Goal: Information Seeking & Learning: Learn about a topic

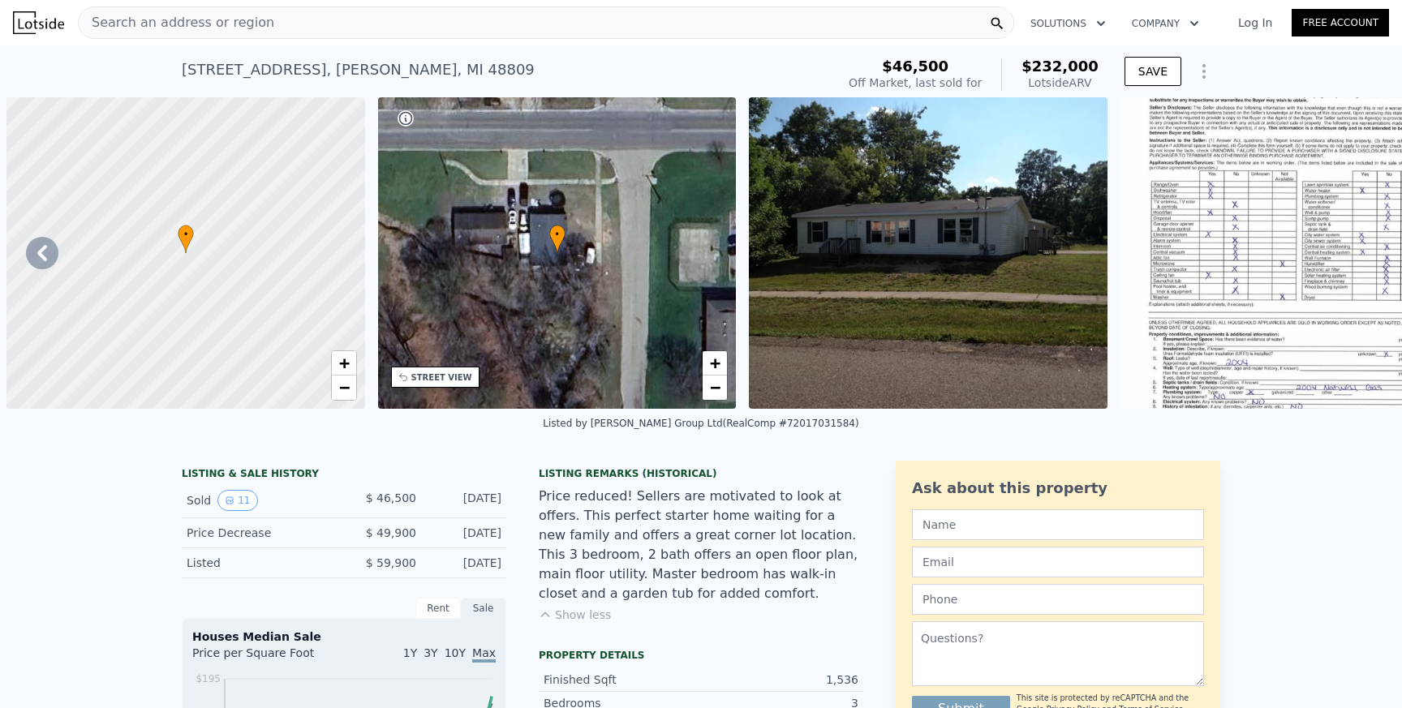
scroll to position [0, 3423]
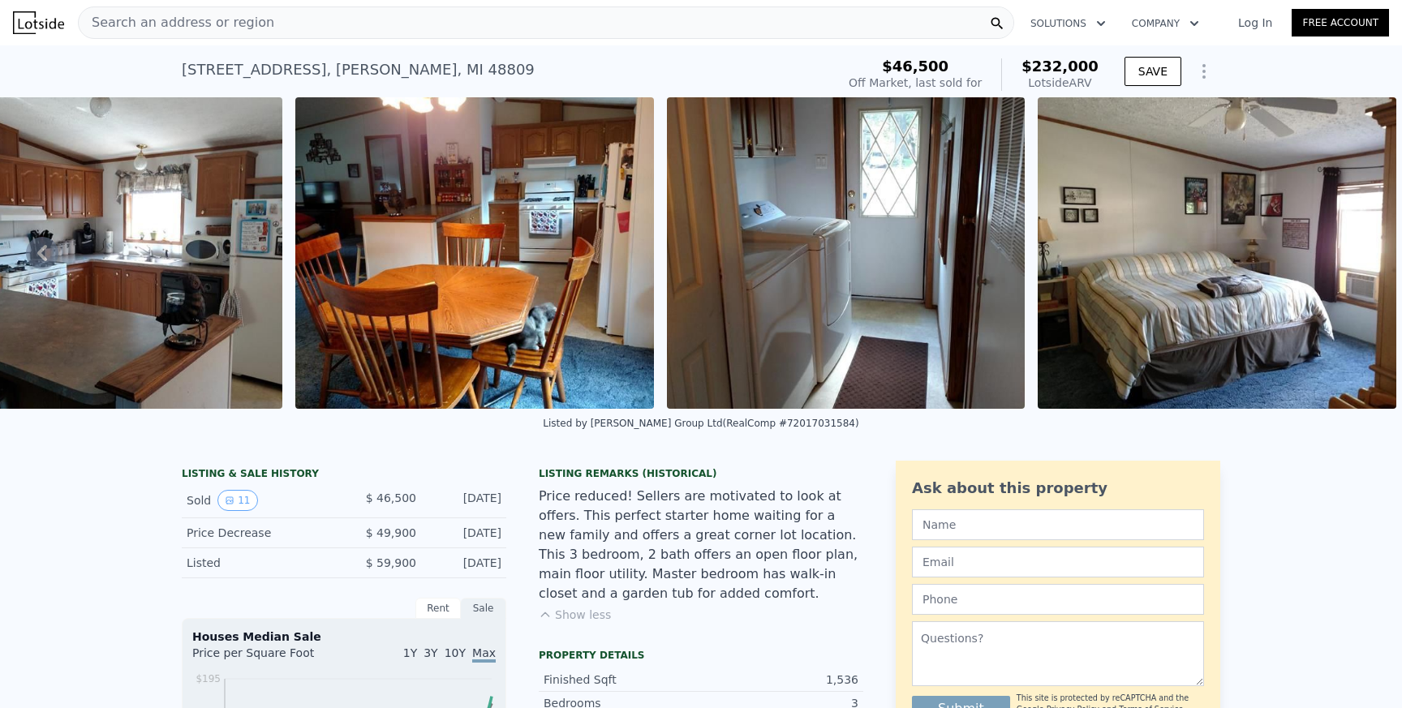
click at [376, 64] on div "[STREET_ADDRESS][PERSON_NAME]" at bounding box center [358, 69] width 353 height 23
click at [260, 24] on div "Search an address or region" at bounding box center [546, 22] width 936 height 32
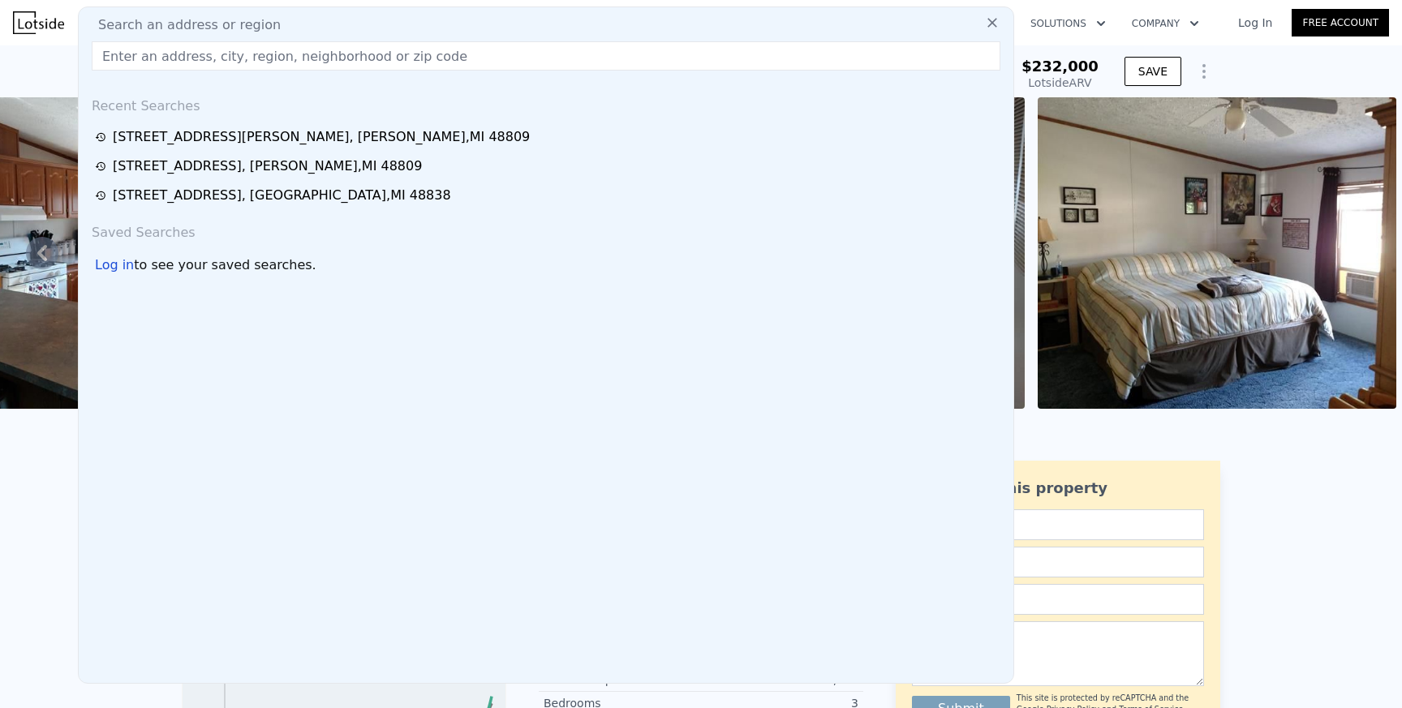
click at [260, 24] on span "Search an address or region" at bounding box center [182, 24] width 195 height 19
click at [223, 57] on input "text" at bounding box center [546, 55] width 908 height 29
paste input "[STREET_ADDRESS][PERSON_NAME][PERSON_NAME]"
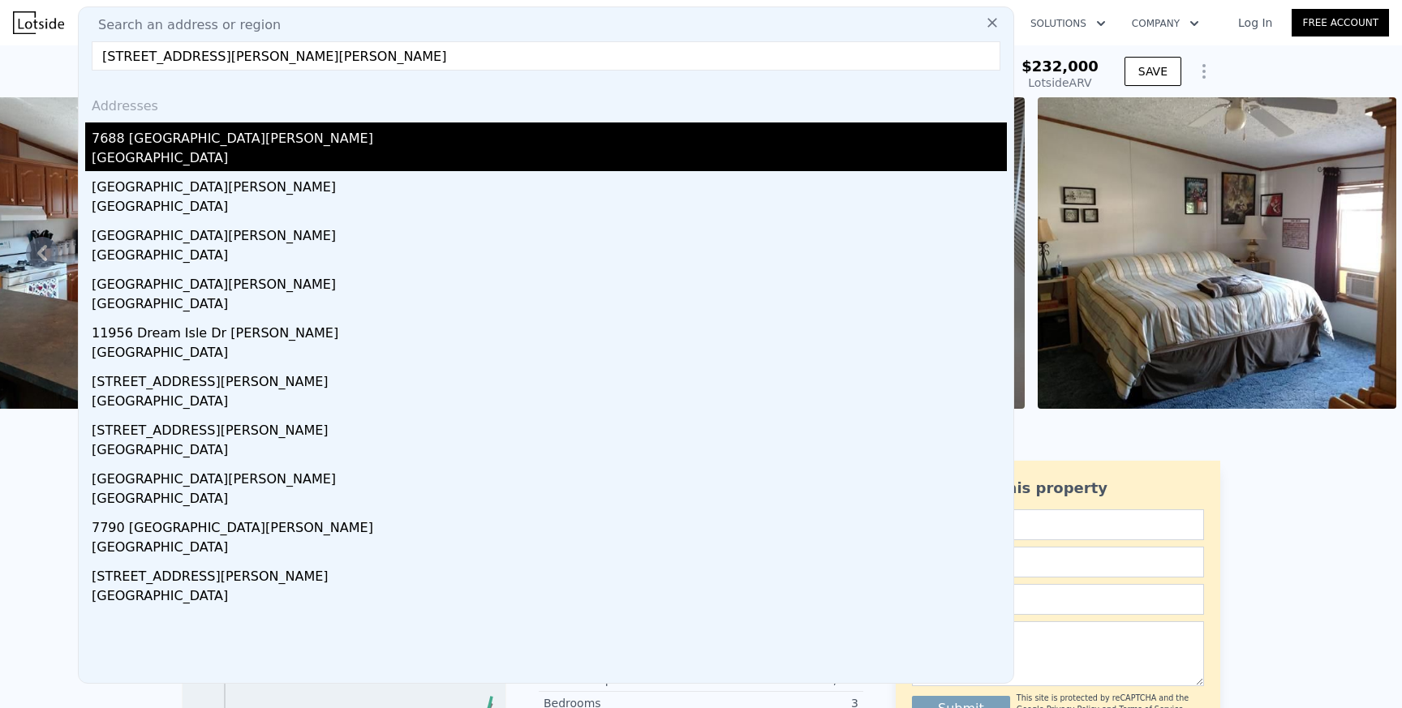
type input "[STREET_ADDRESS][PERSON_NAME][PERSON_NAME]"
click at [182, 144] on div "7688 [GEOGRAPHIC_DATA][PERSON_NAME]" at bounding box center [549, 135] width 915 height 26
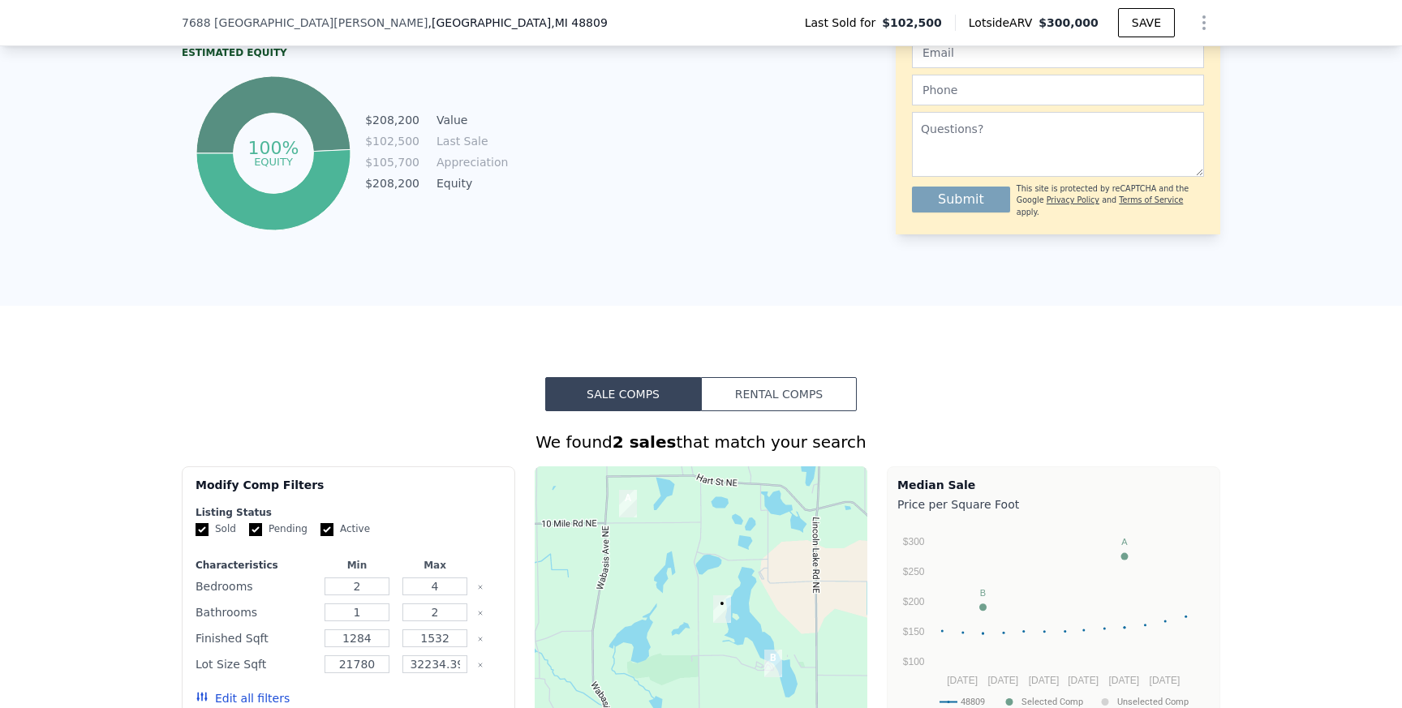
scroll to position [948, 0]
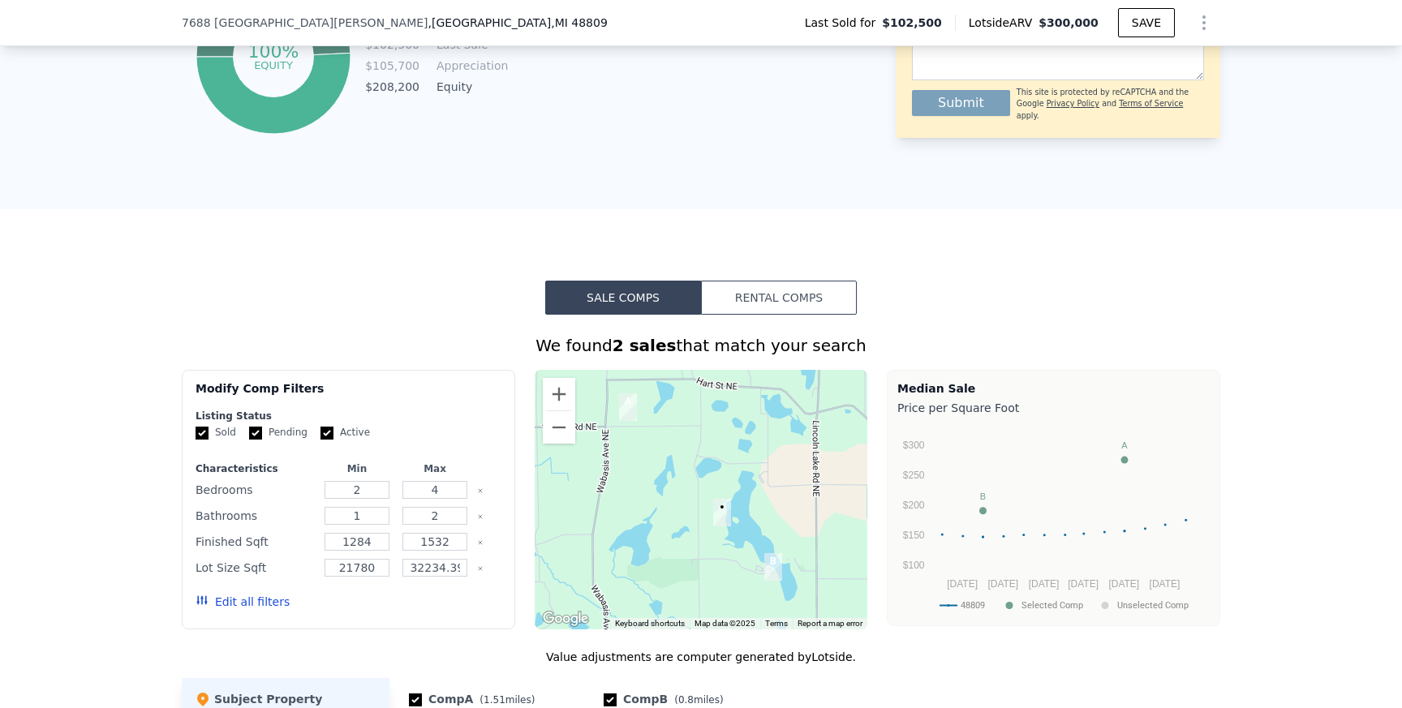
click at [751, 506] on div at bounding box center [701, 500] width 333 height 260
click at [565, 420] on button "Zoom out" at bounding box center [559, 427] width 32 height 32
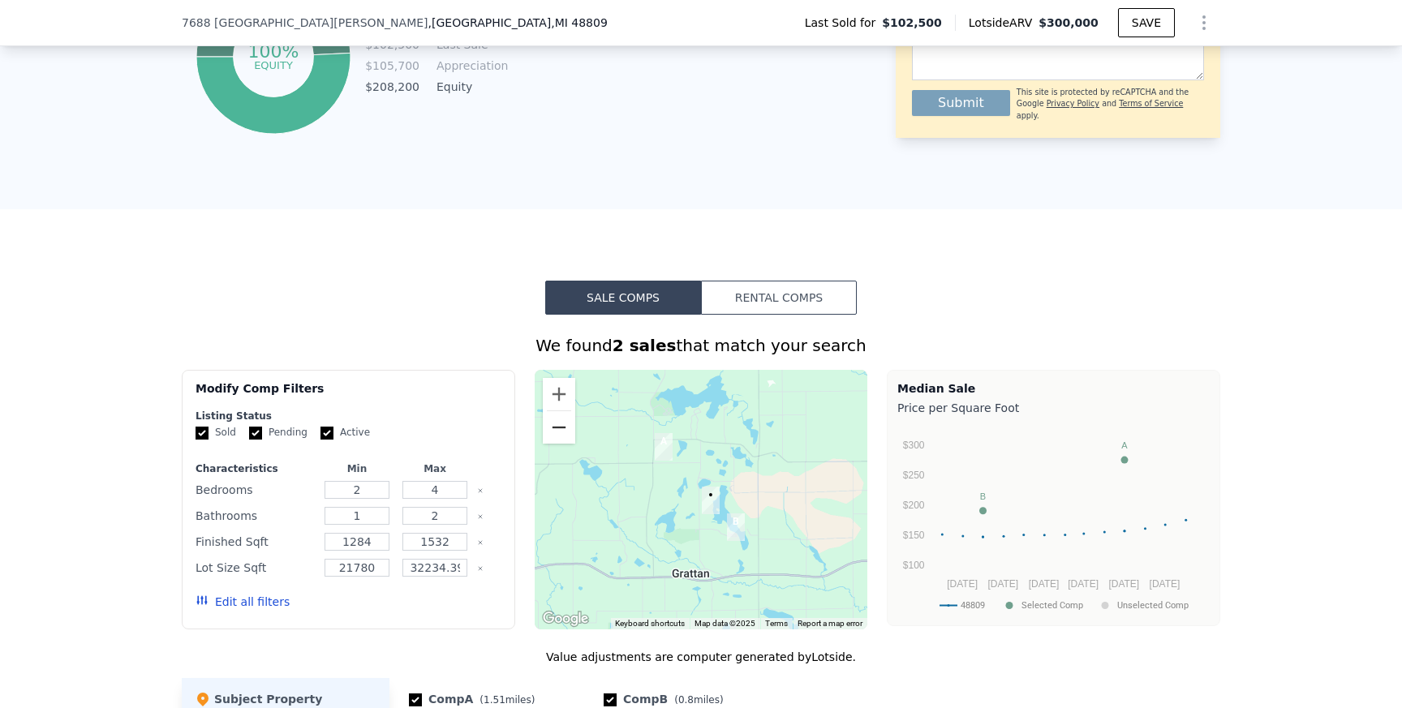
click at [565, 420] on button "Zoom out" at bounding box center [559, 427] width 32 height 32
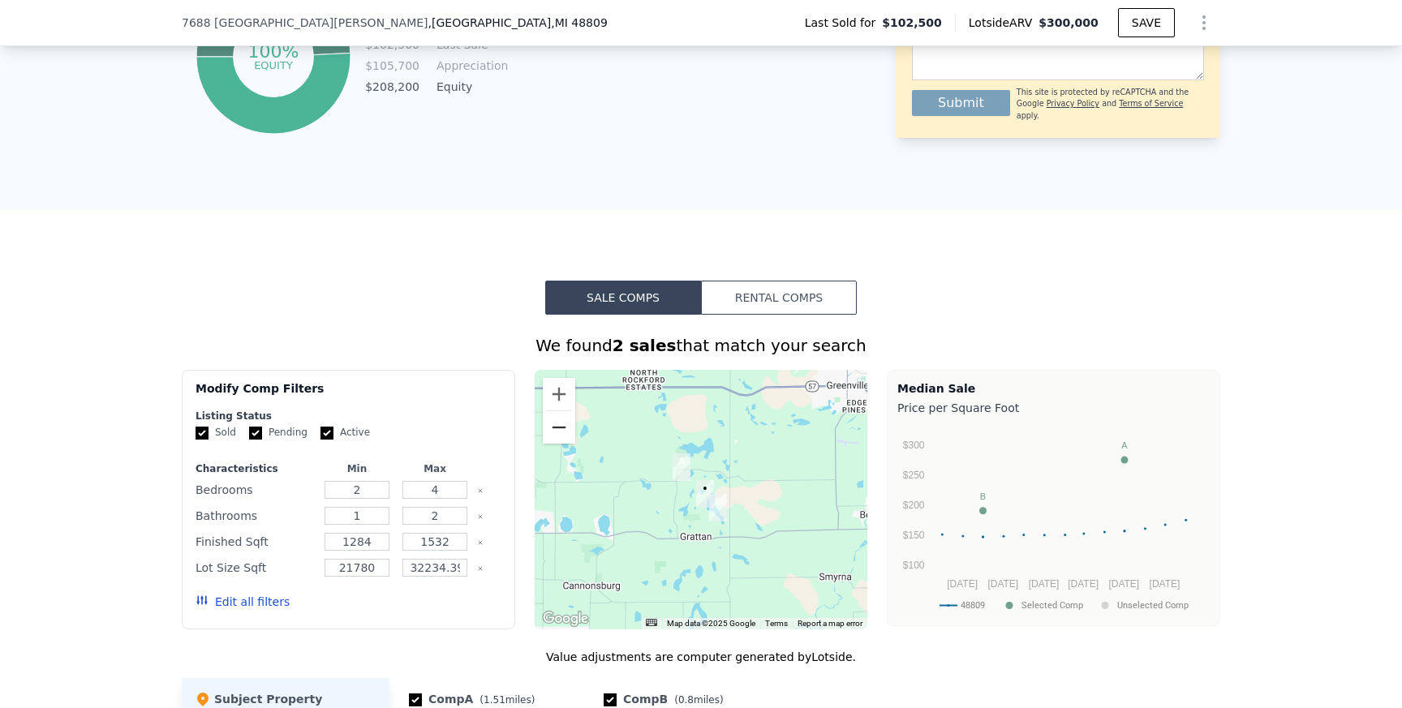
click at [565, 420] on button "Zoom out" at bounding box center [559, 427] width 32 height 32
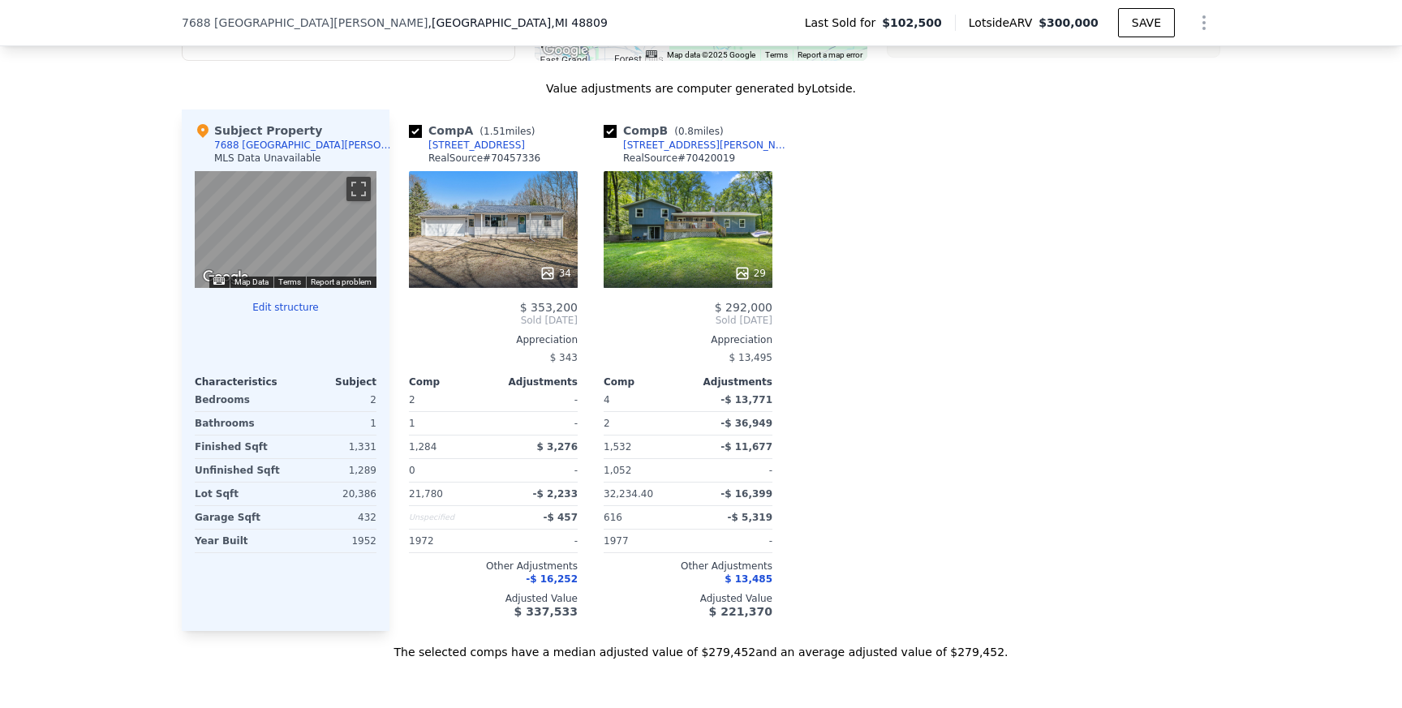
scroll to position [1511, 0]
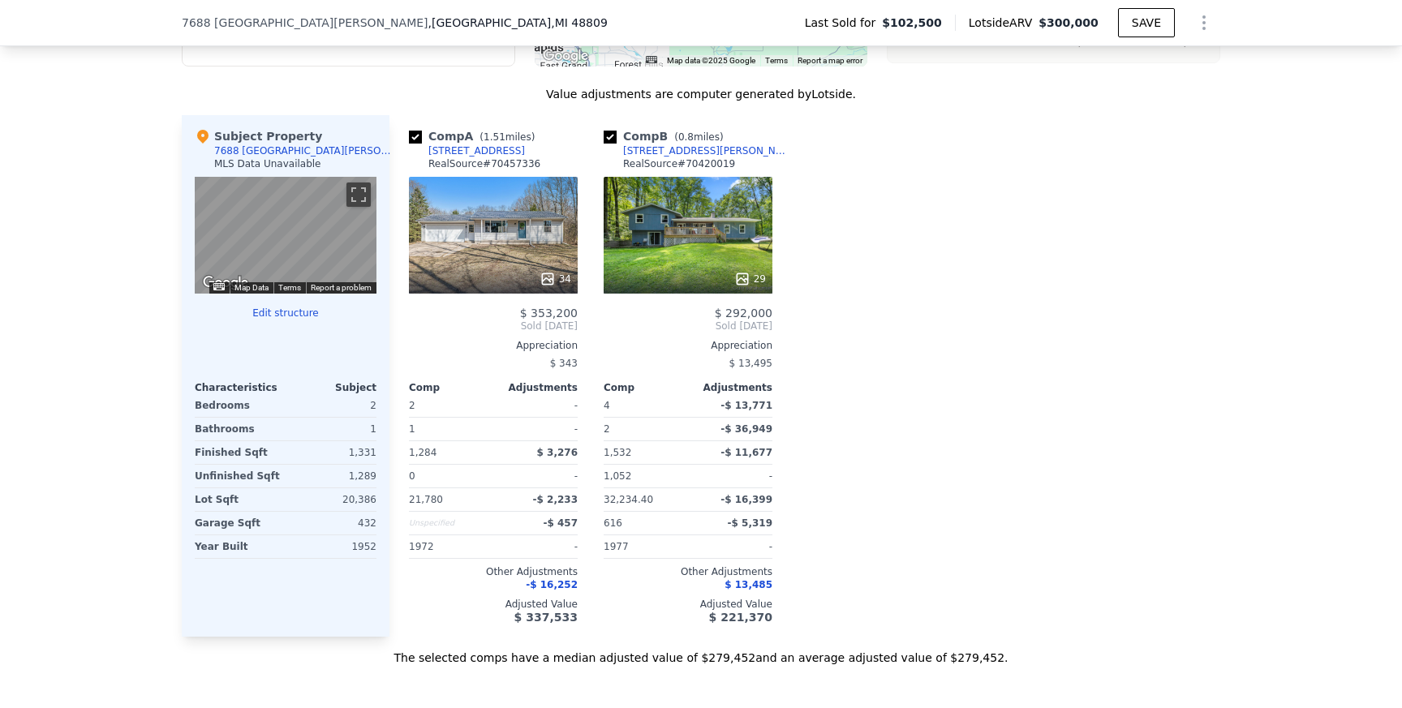
click at [695, 256] on div "29" at bounding box center [687, 235] width 169 height 117
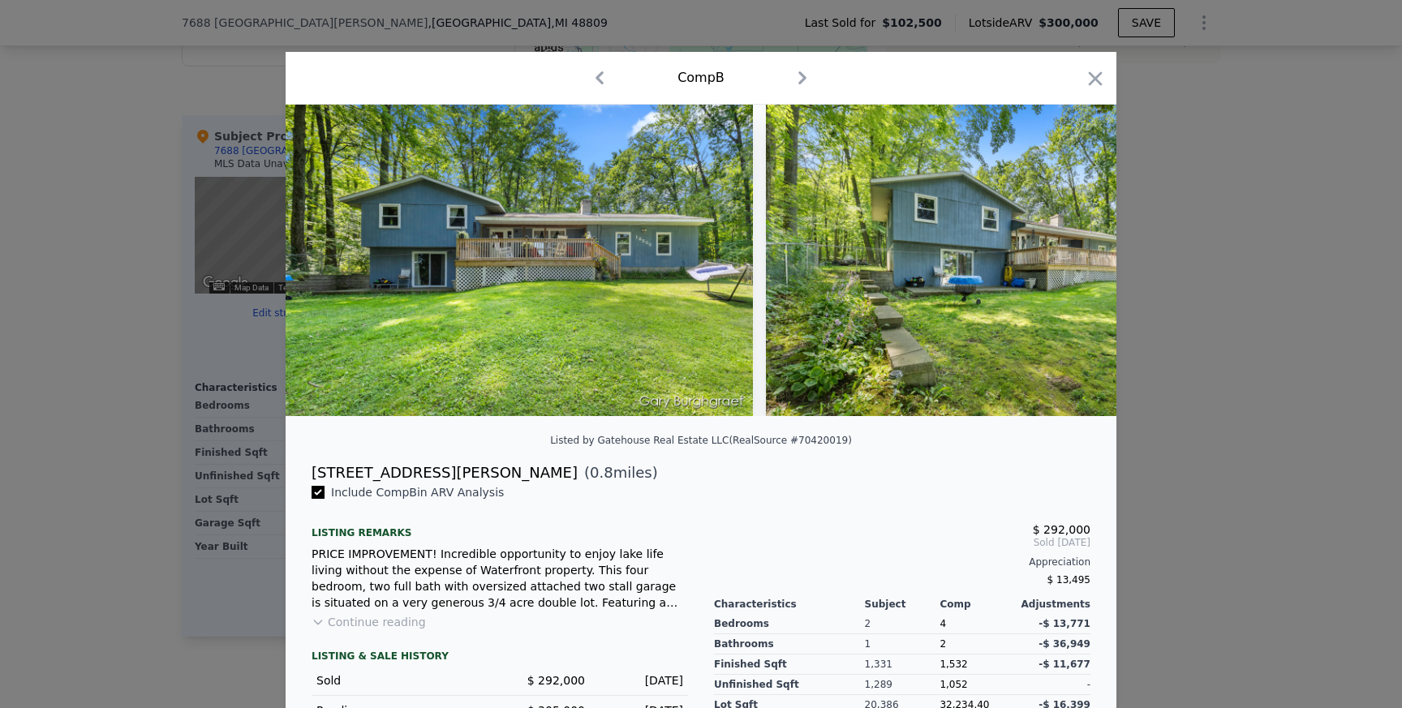
click at [582, 254] on img at bounding box center [519, 260] width 467 height 311
click at [930, 258] on img at bounding box center [999, 260] width 467 height 311
click at [1090, 77] on icon "button" at bounding box center [1095, 78] width 23 height 23
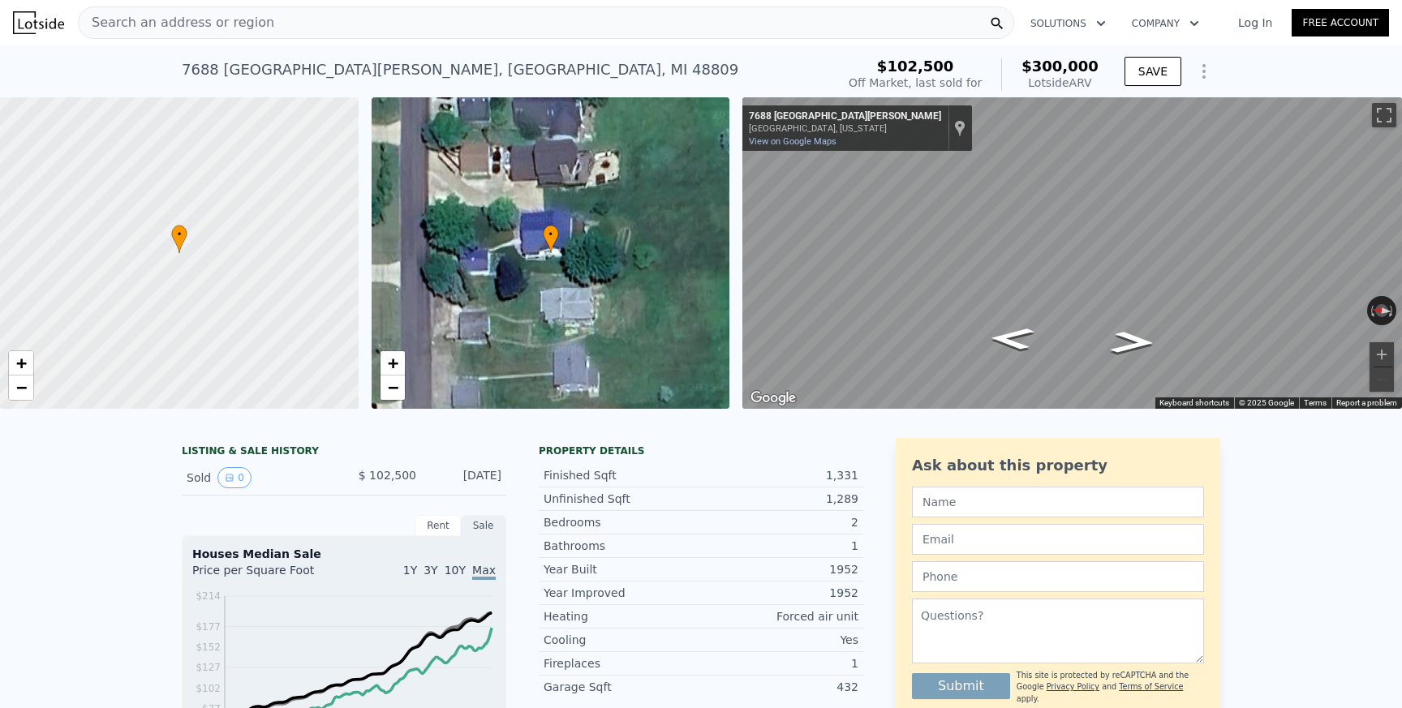
click at [491, 67] on div "[STREET_ADDRESS][PERSON_NAME]" at bounding box center [460, 69] width 556 height 23
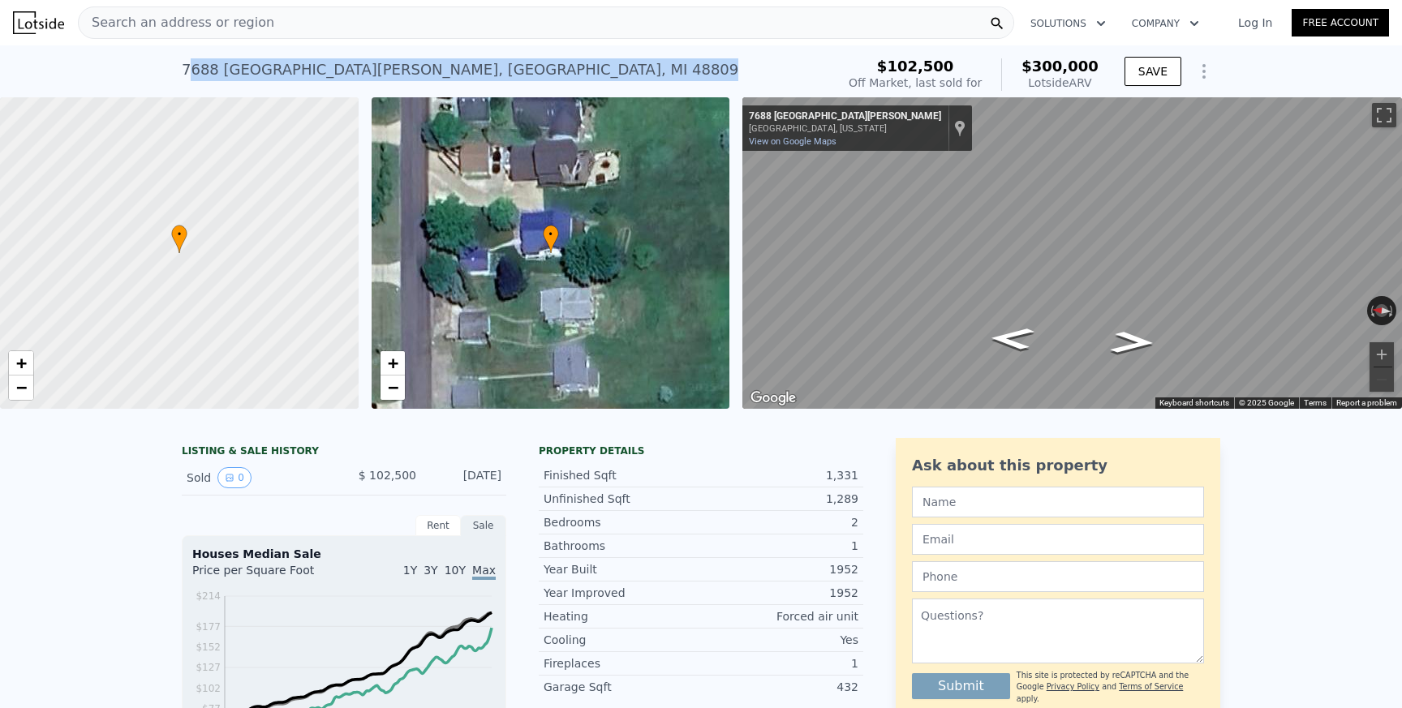
drag, startPoint x: 496, startPoint y: 68, endPoint x: 187, endPoint y: 70, distance: 309.0
click at [187, 70] on div "[STREET_ADDRESS][PERSON_NAME] Sold [DATE] for $102,500 (~ARV $300k )" at bounding box center [505, 74] width 647 height 45
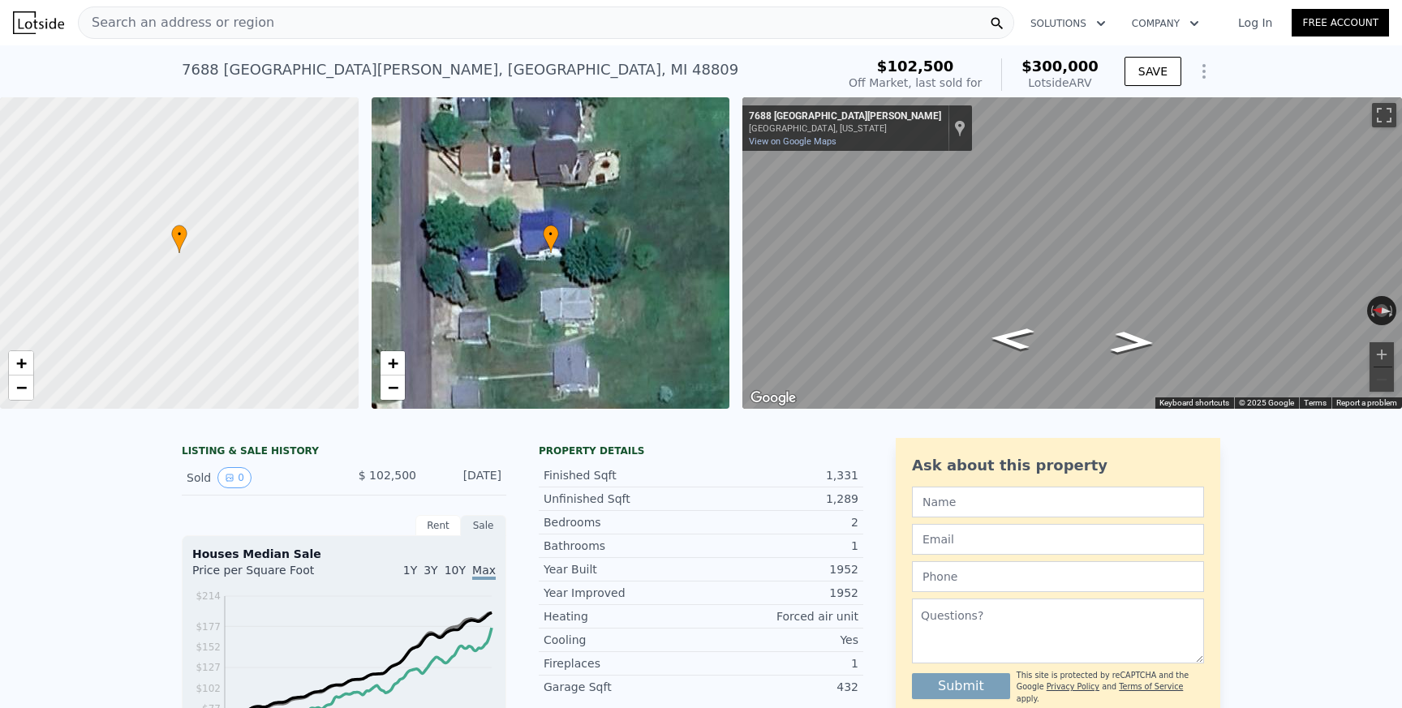
click at [247, 66] on div "[STREET_ADDRESS][PERSON_NAME]" at bounding box center [460, 69] width 556 height 23
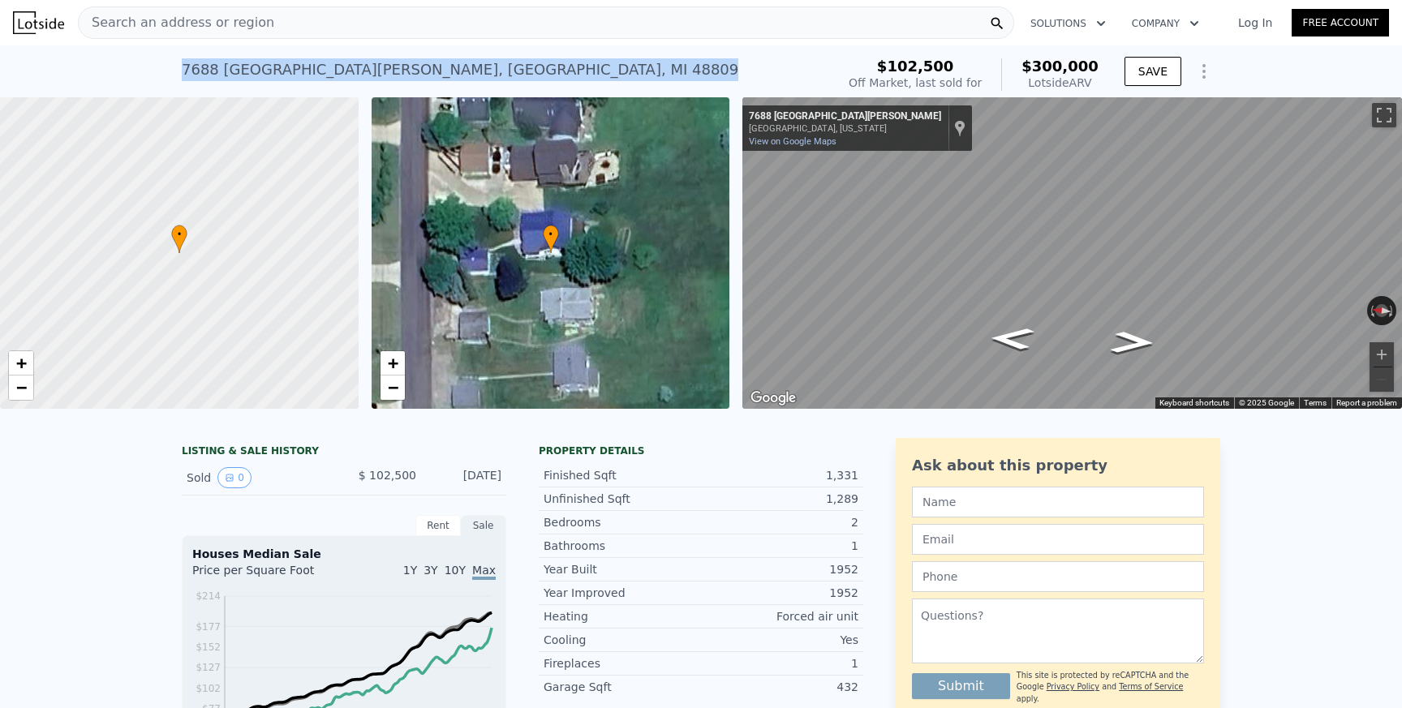
click at [247, 66] on div "[STREET_ADDRESS][PERSON_NAME]" at bounding box center [460, 69] width 556 height 23
copy div "[STREET_ADDRESS][PERSON_NAME] Sold [DATE] for $102,500 (~ARV $300k )"
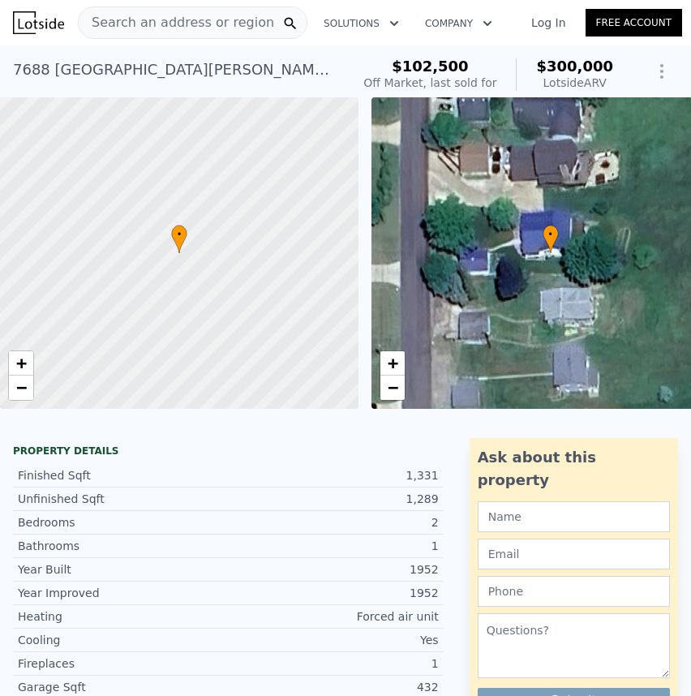
click at [149, 28] on span "Search an address or region" at bounding box center [176, 22] width 195 height 19
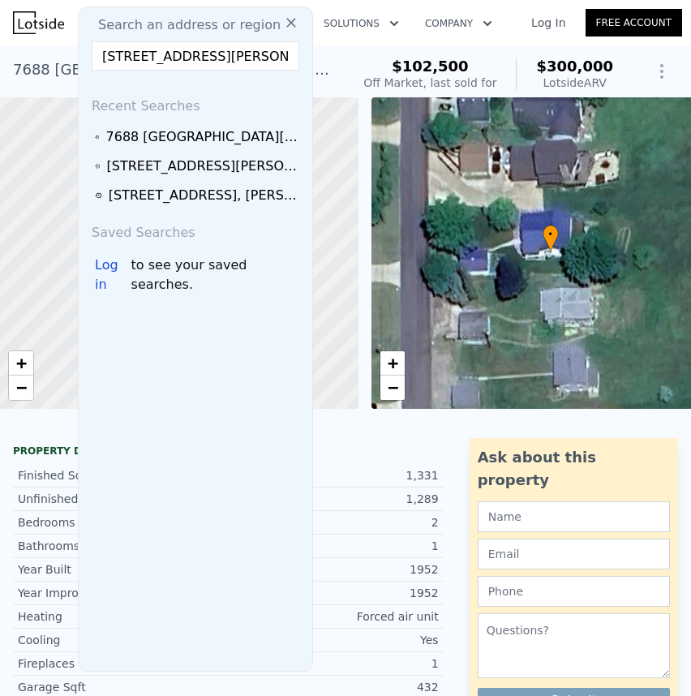
scroll to position [0, 10]
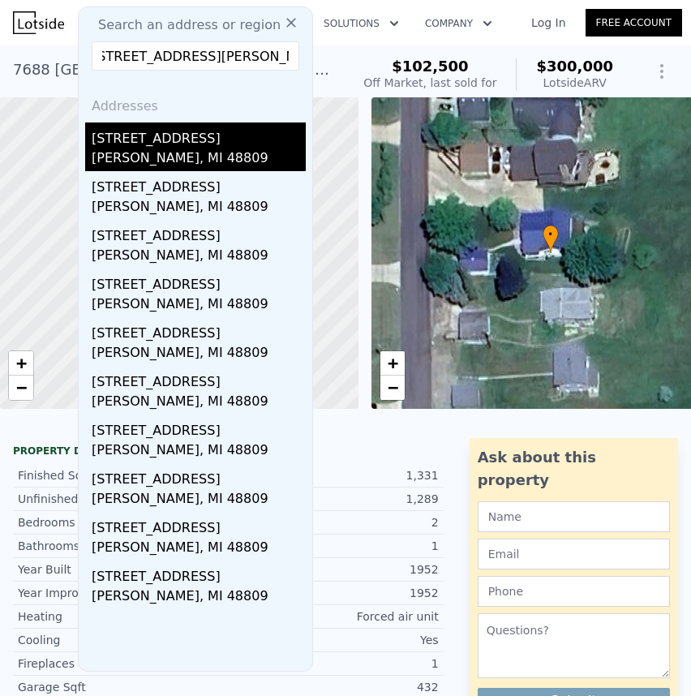
type input "[STREET_ADDRESS][PERSON_NAME]"
click at [154, 155] on div "[PERSON_NAME], MI 48809" at bounding box center [199, 159] width 214 height 23
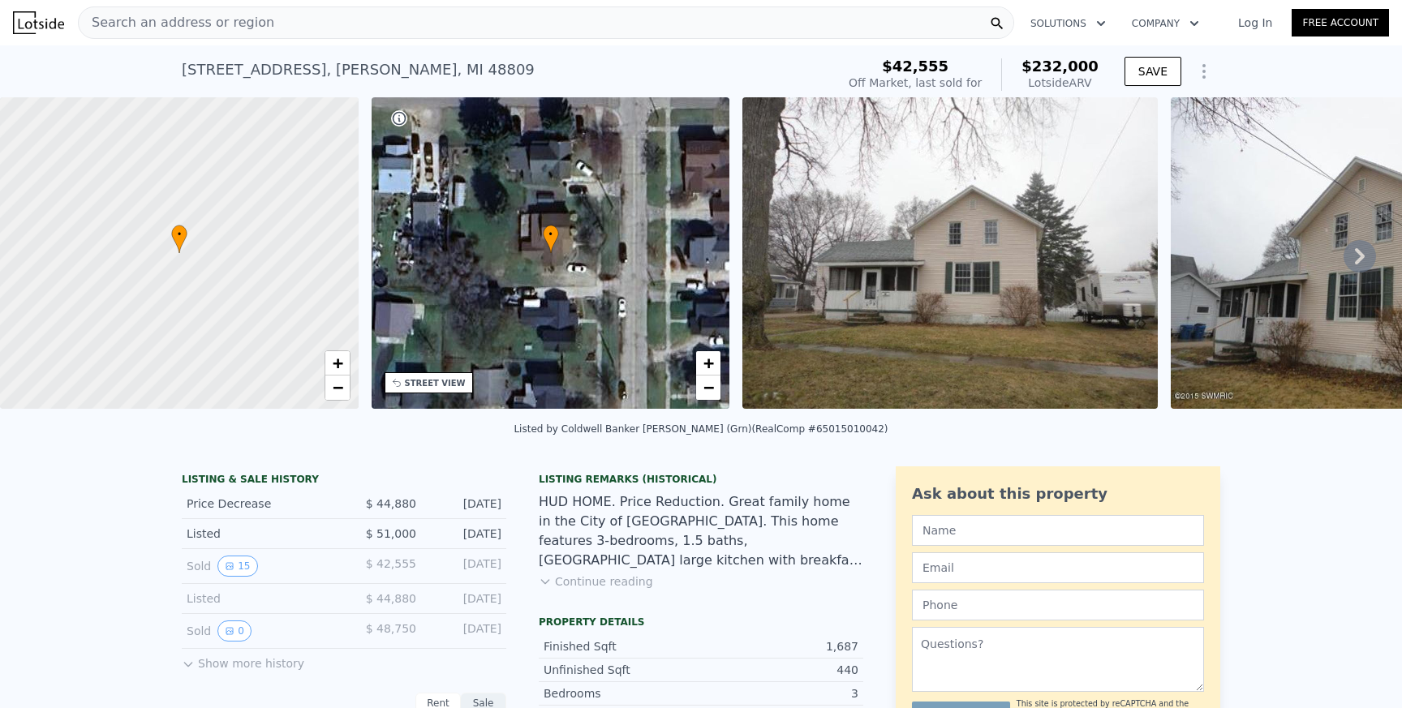
click at [1359, 259] on icon at bounding box center [1360, 256] width 10 height 16
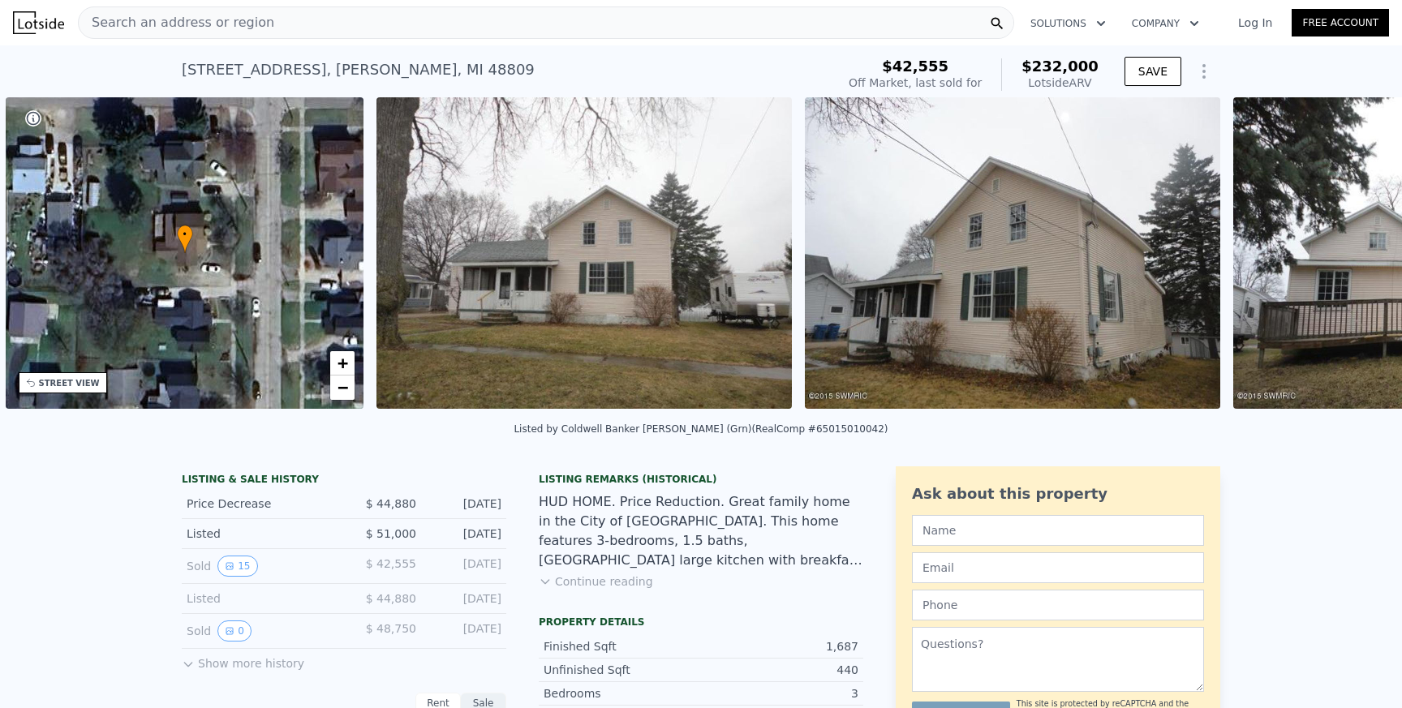
scroll to position [0, 377]
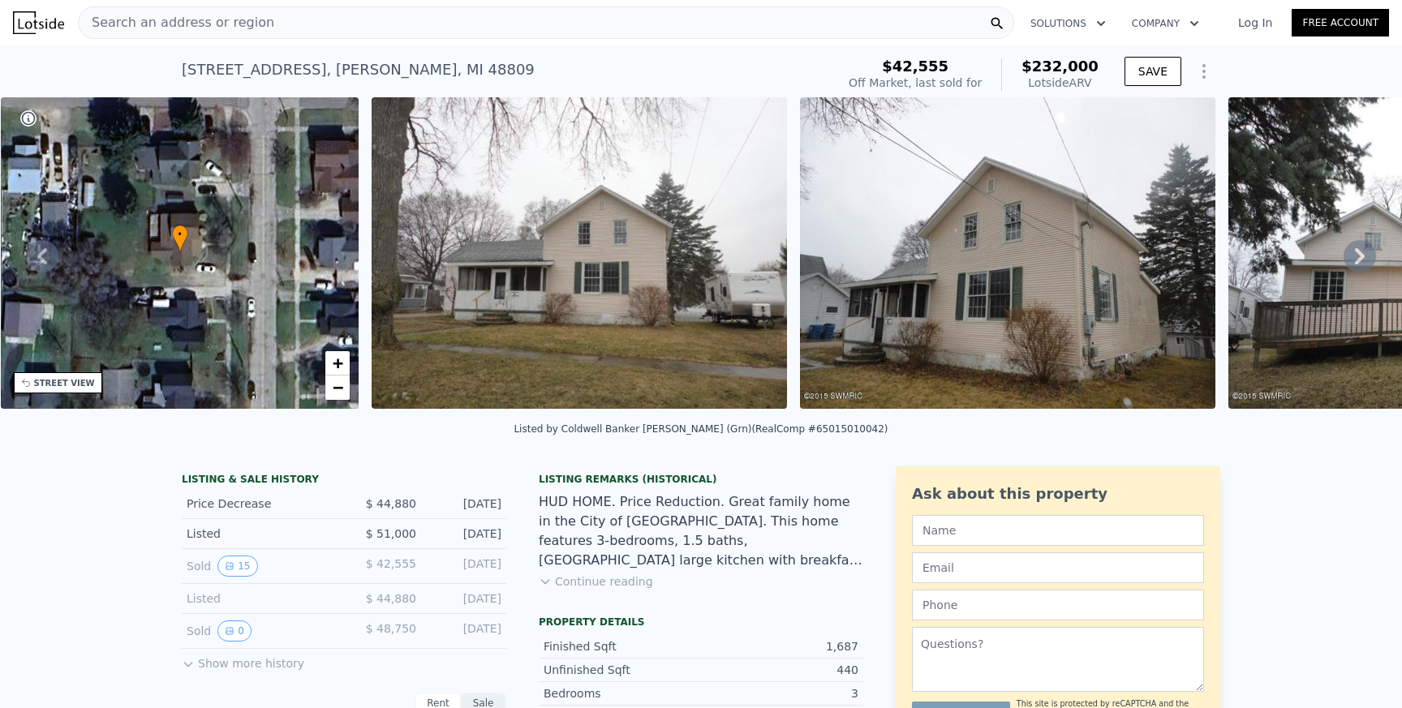
click at [1357, 247] on icon at bounding box center [1359, 256] width 32 height 32
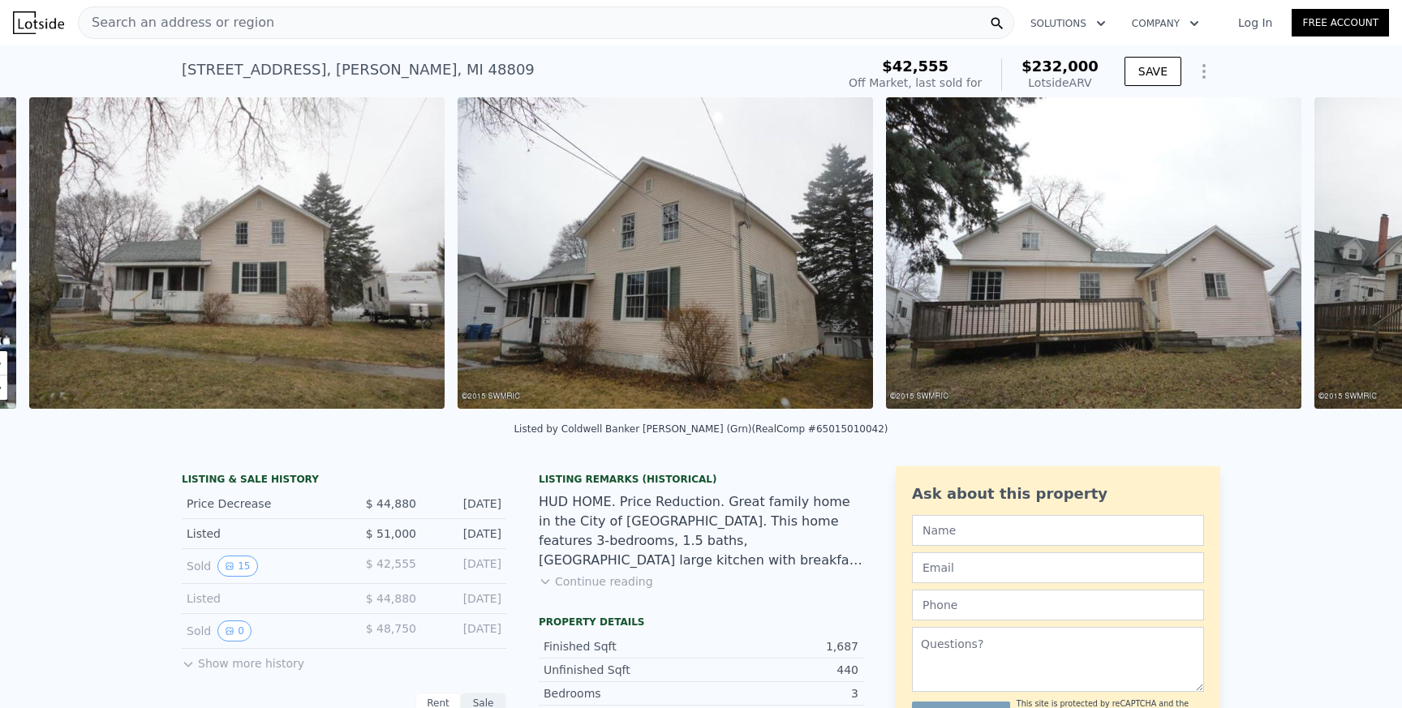
scroll to position [0, 742]
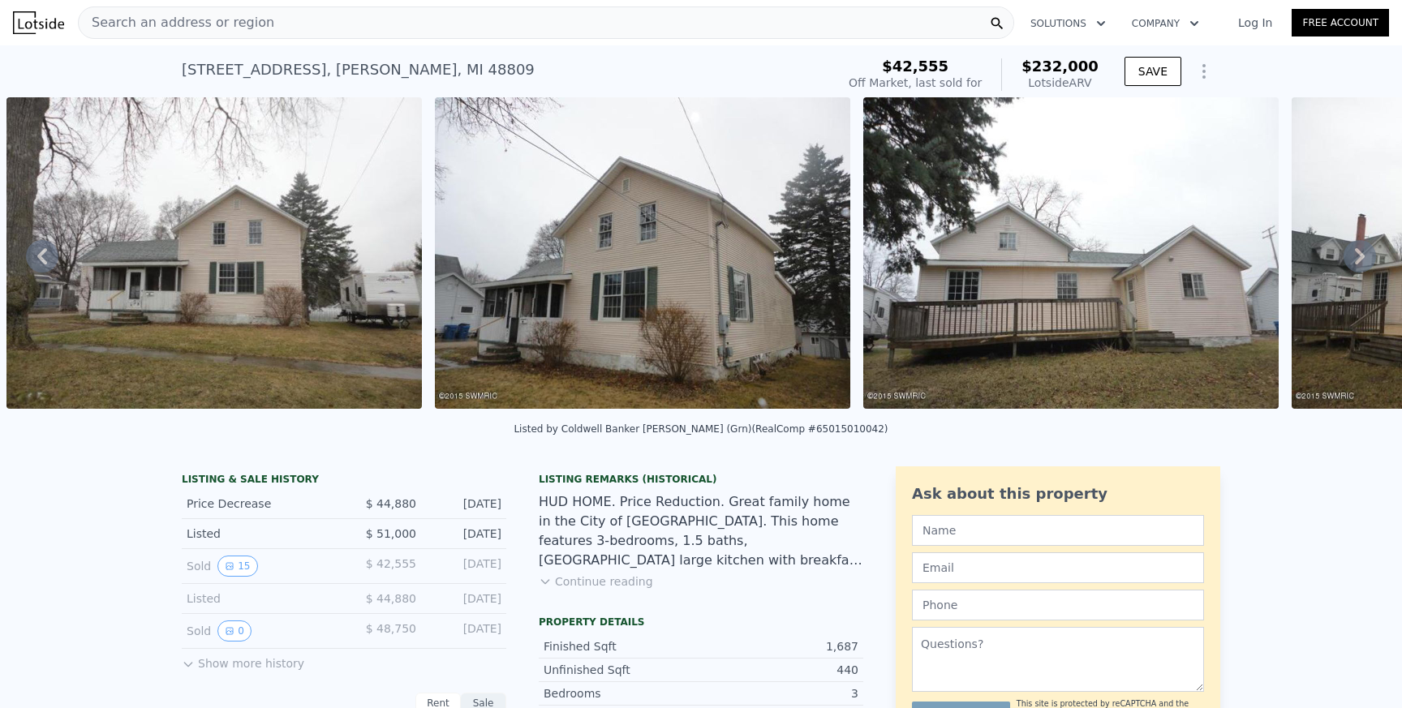
click at [1356, 261] on icon at bounding box center [1360, 256] width 10 height 16
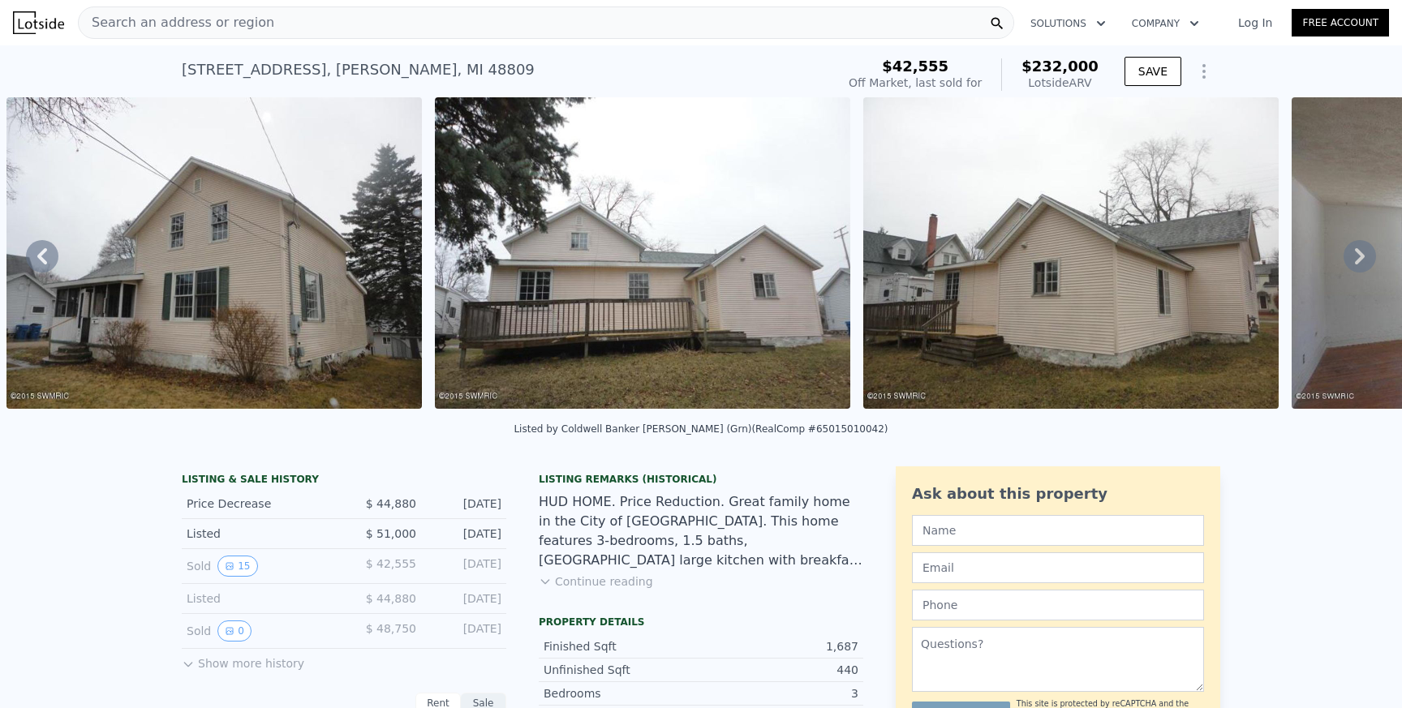
click at [1356, 252] on icon at bounding box center [1359, 256] width 32 height 32
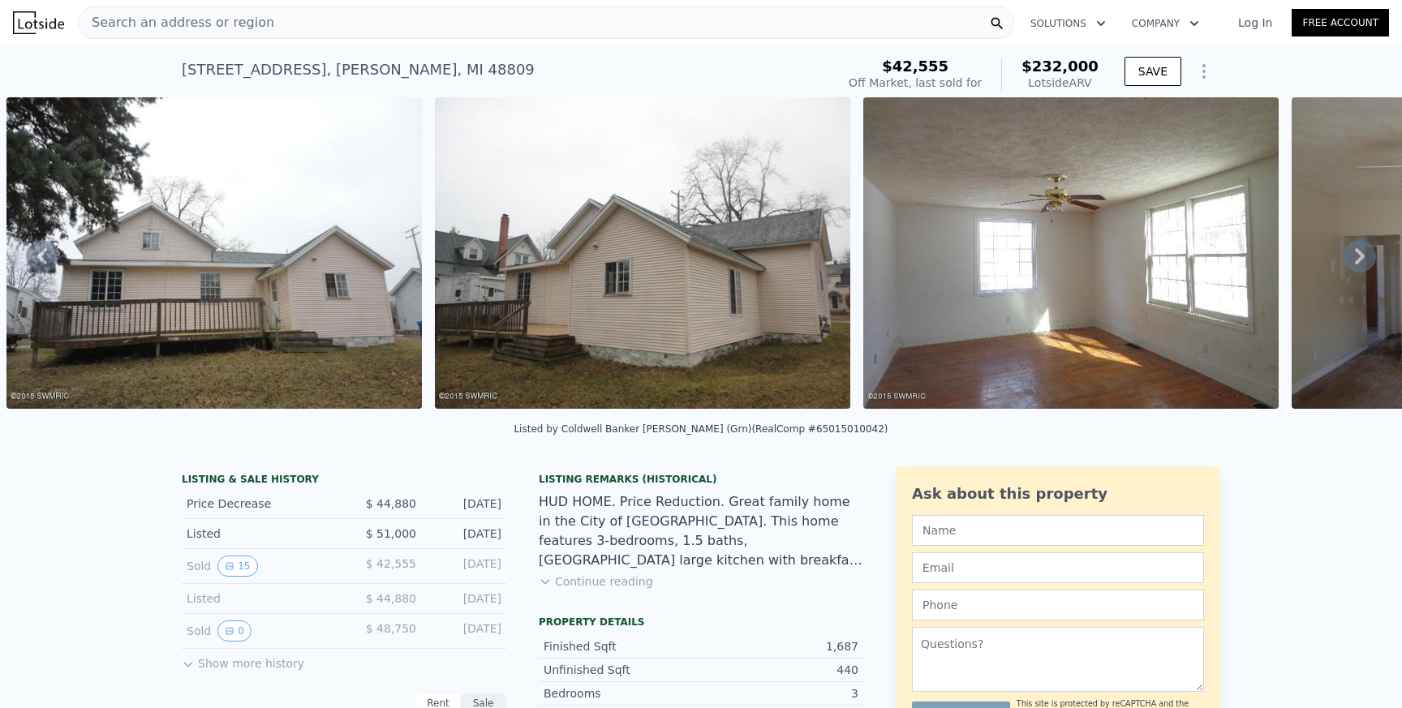
click at [1356, 252] on icon at bounding box center [1359, 256] width 32 height 32
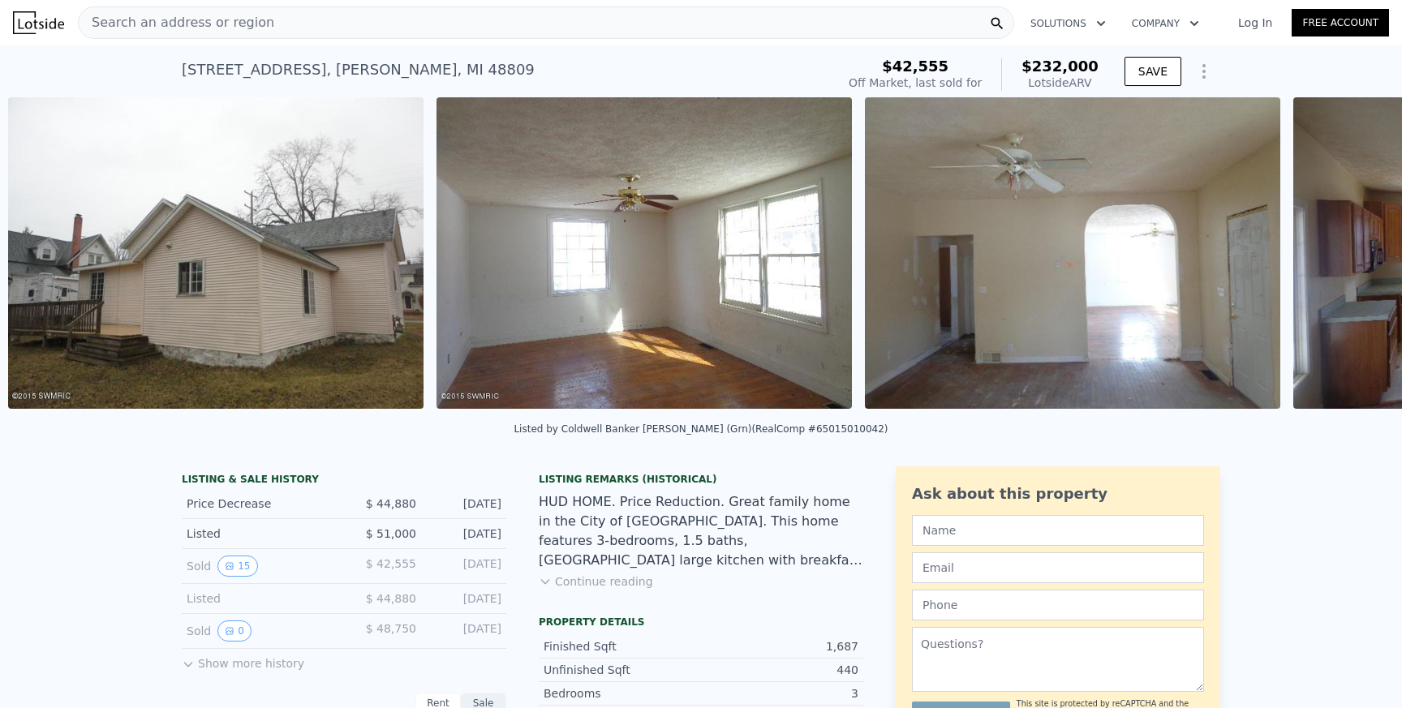
scroll to position [0, 2027]
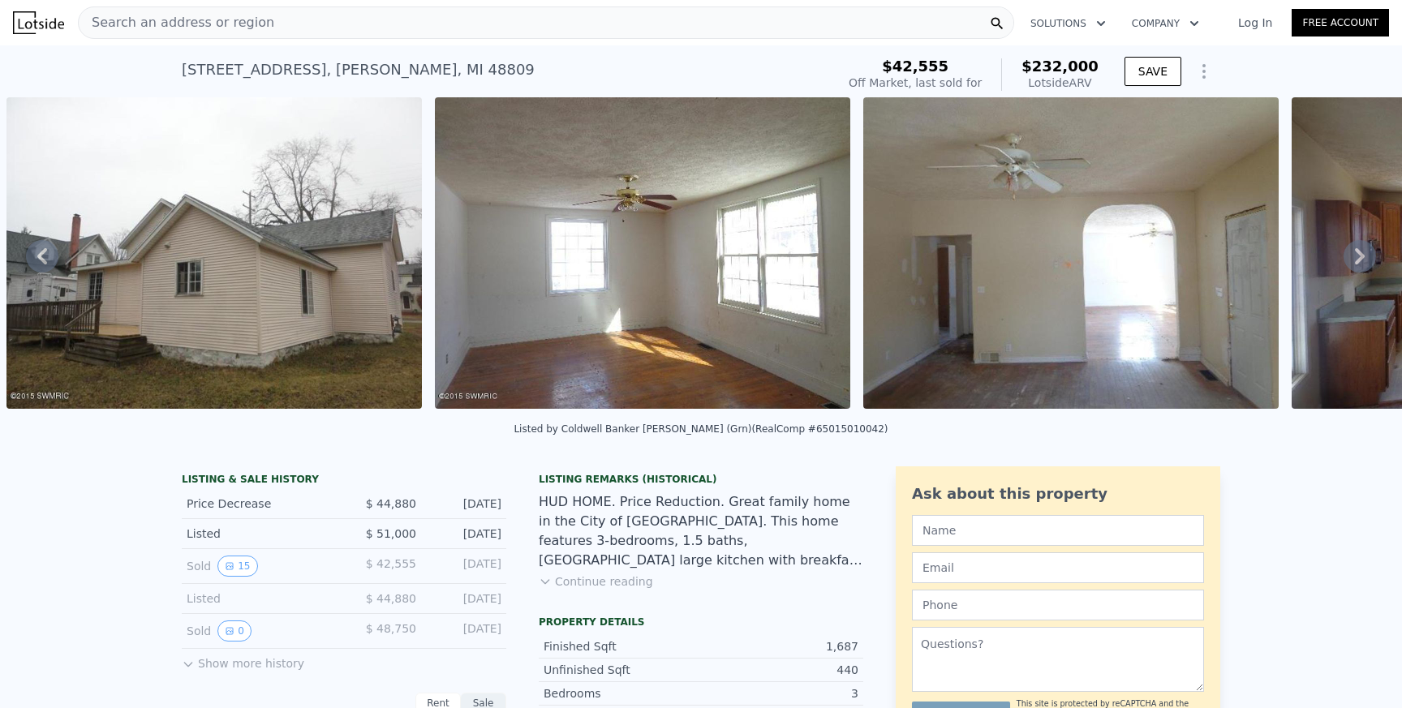
click at [1356, 252] on icon at bounding box center [1359, 256] width 32 height 32
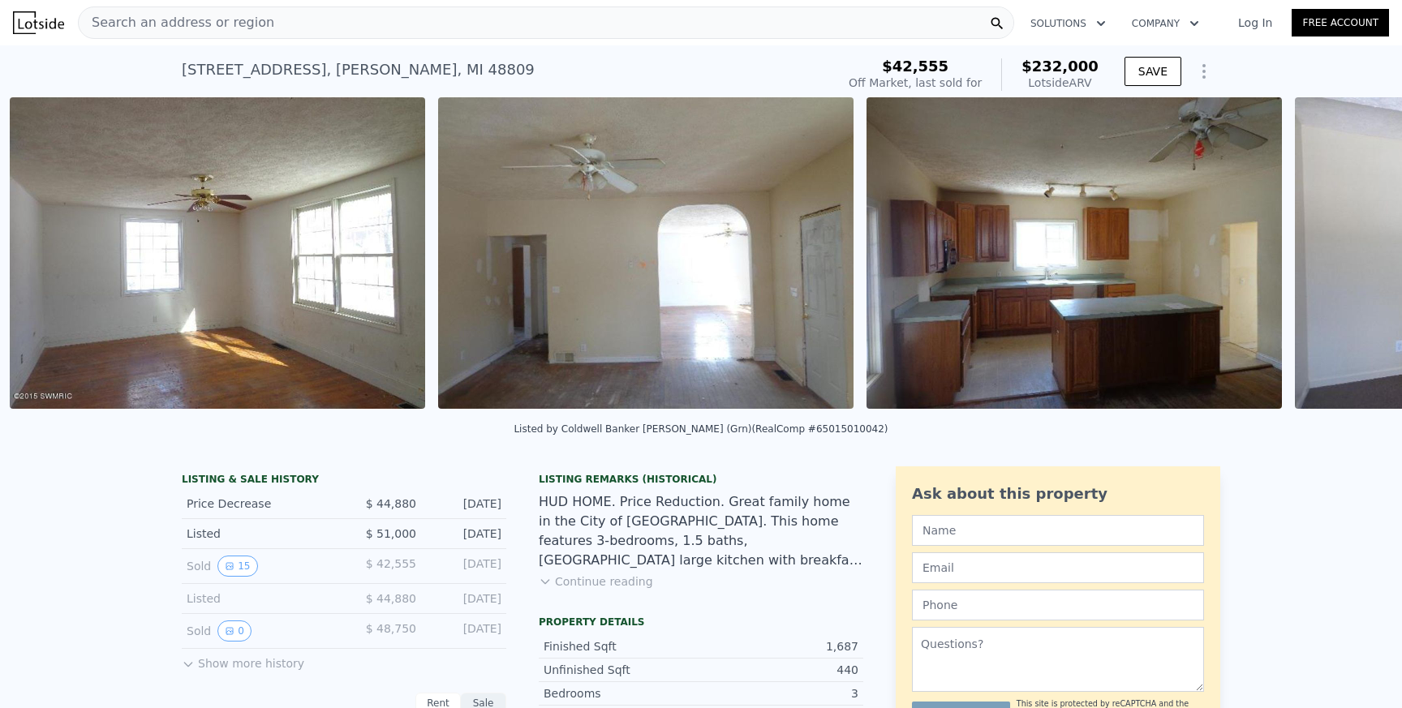
scroll to position [0, 2455]
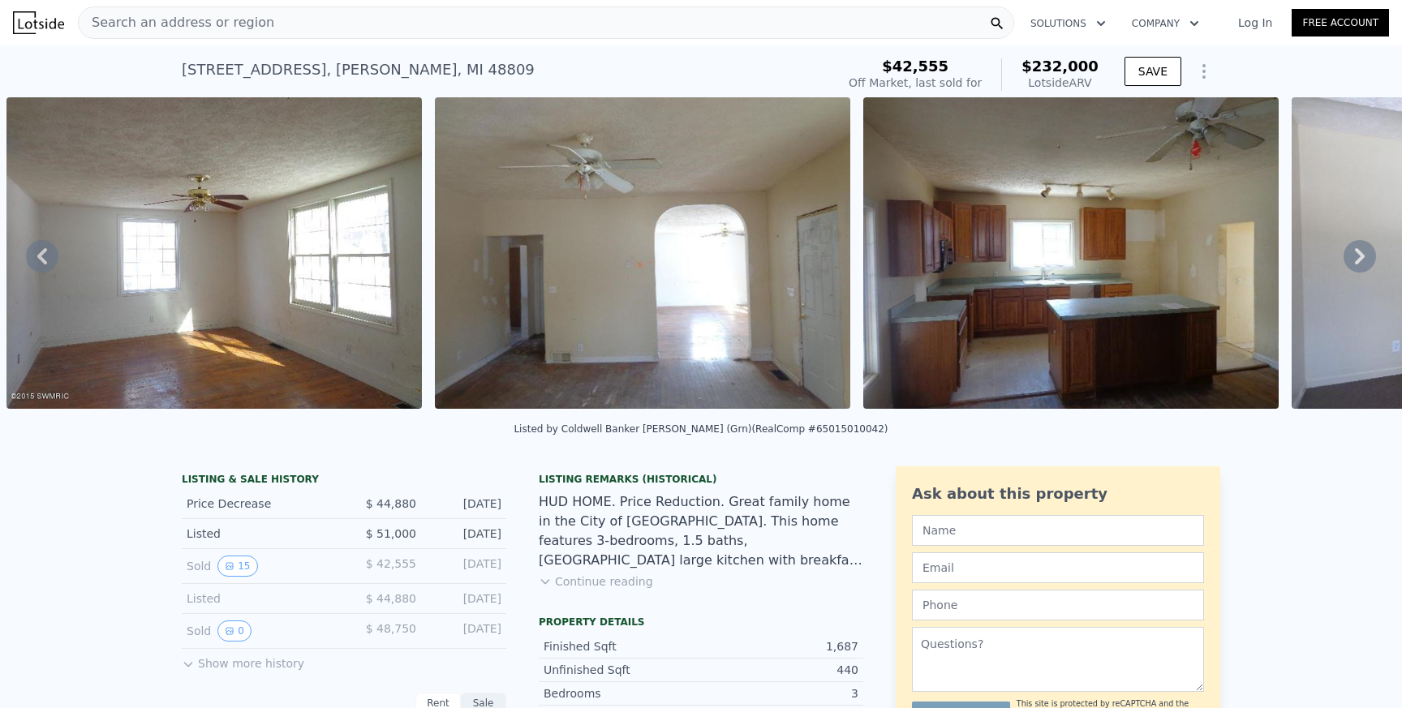
click at [1356, 252] on icon at bounding box center [1359, 256] width 32 height 32
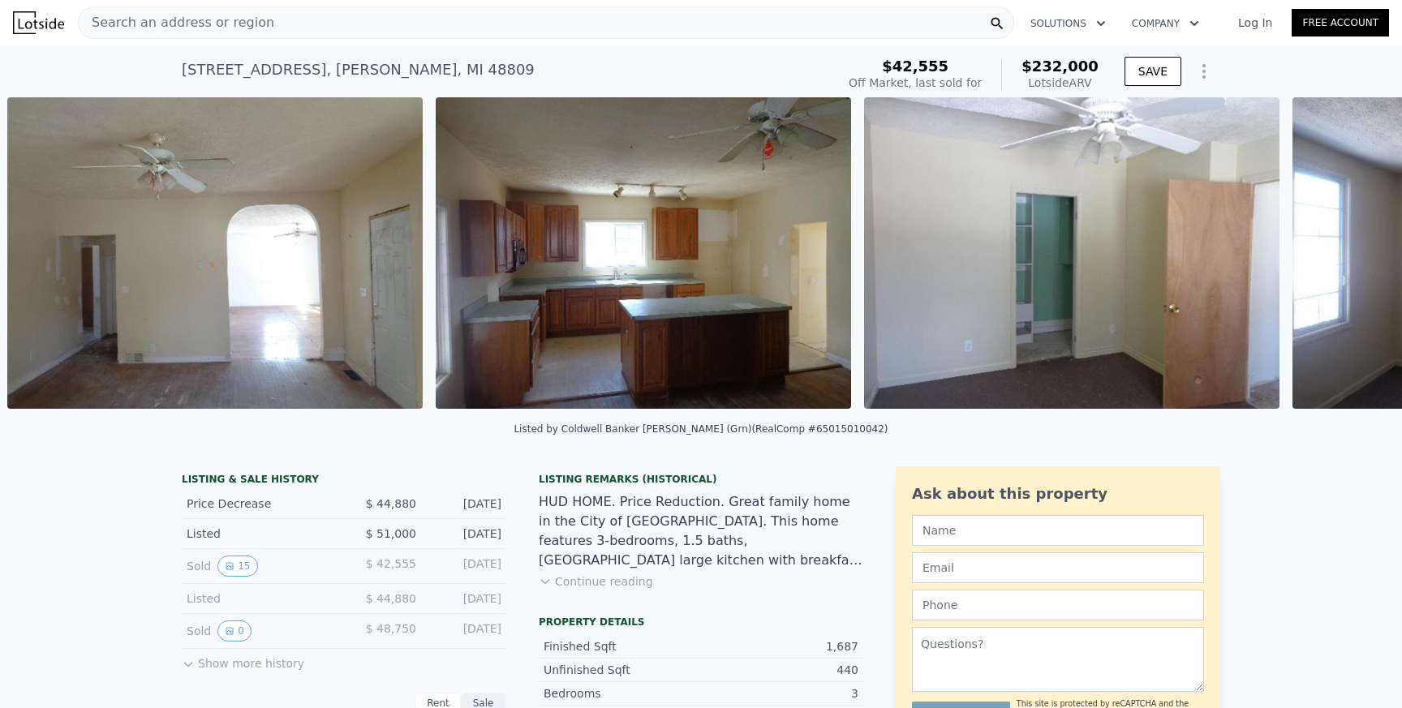
scroll to position [0, 2884]
click at [1362, 246] on icon at bounding box center [1359, 256] width 32 height 32
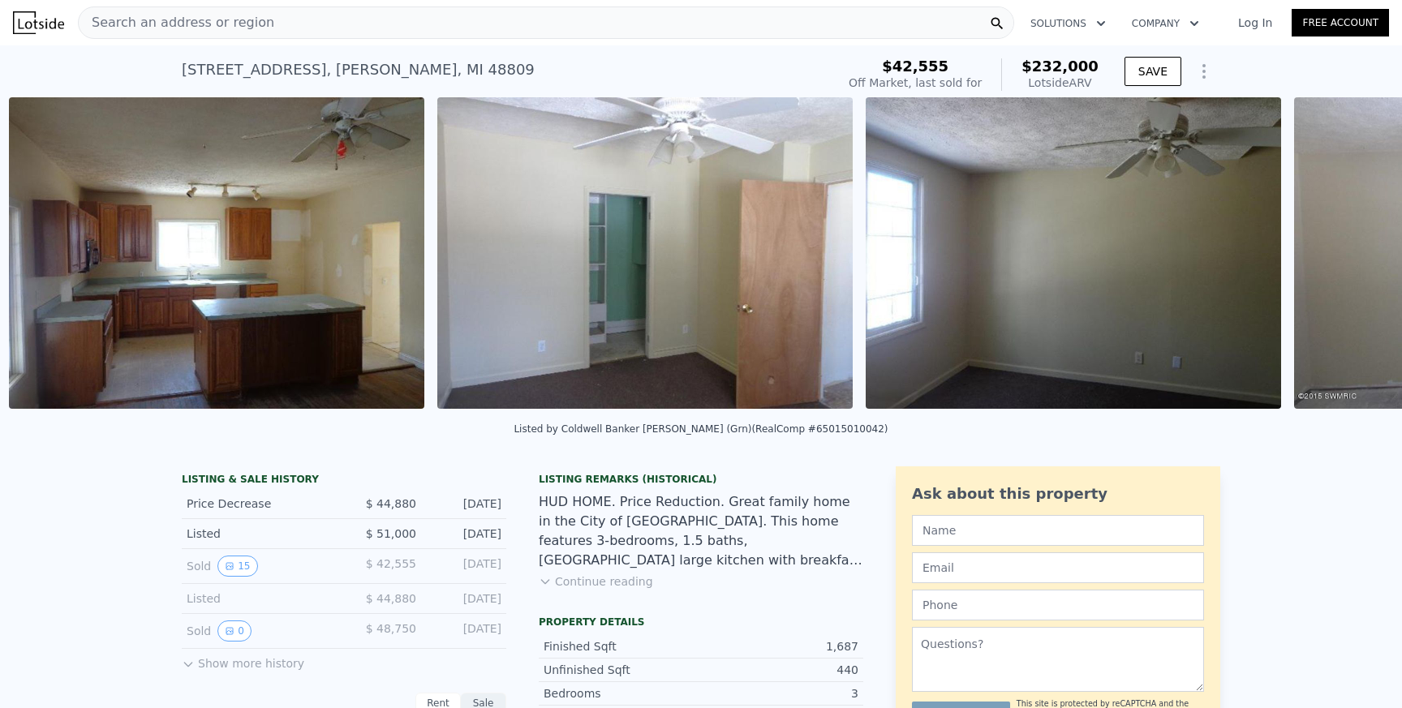
scroll to position [0, 3312]
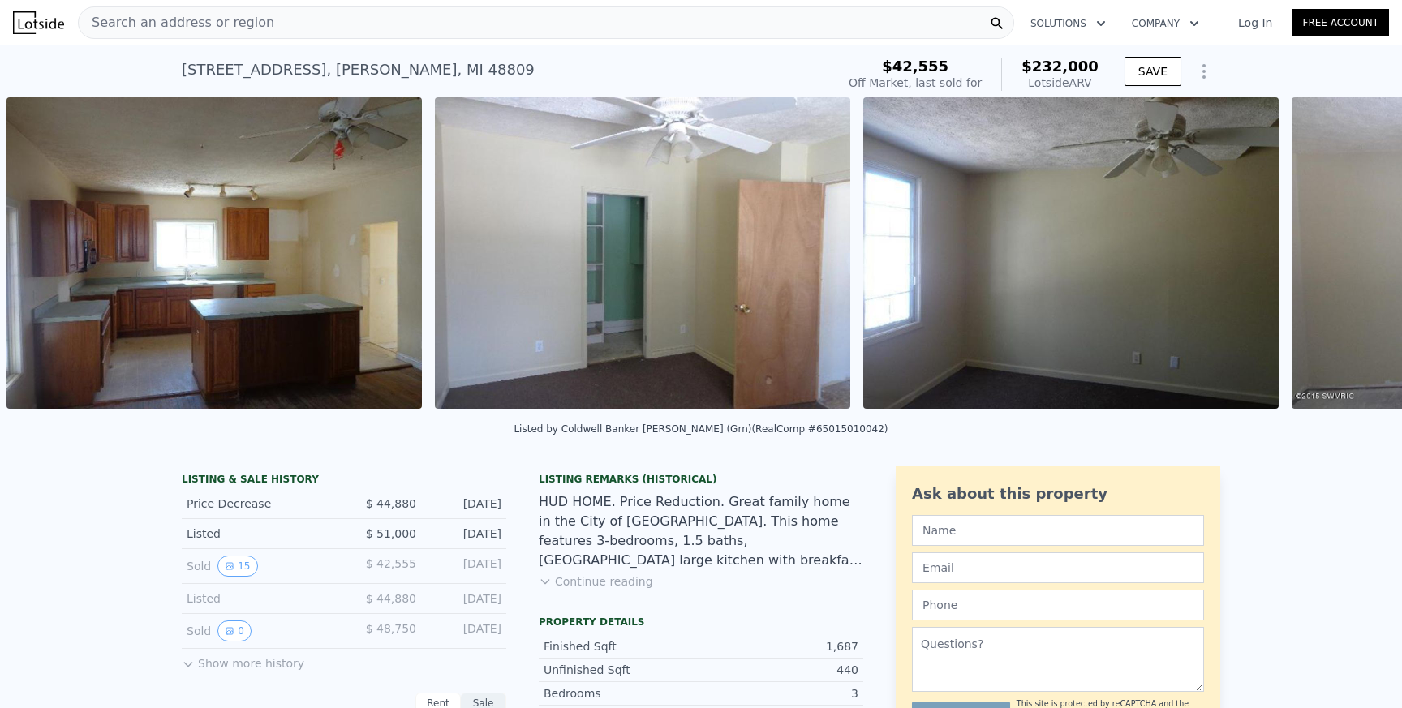
click at [1361, 246] on div "• + − • + − STREET VIEW ← Move left → Move right ↑ Move up ↓ Move down + Zoom i…" at bounding box center [701, 255] width 1402 height 317
click at [1361, 246] on icon at bounding box center [1359, 256] width 32 height 32
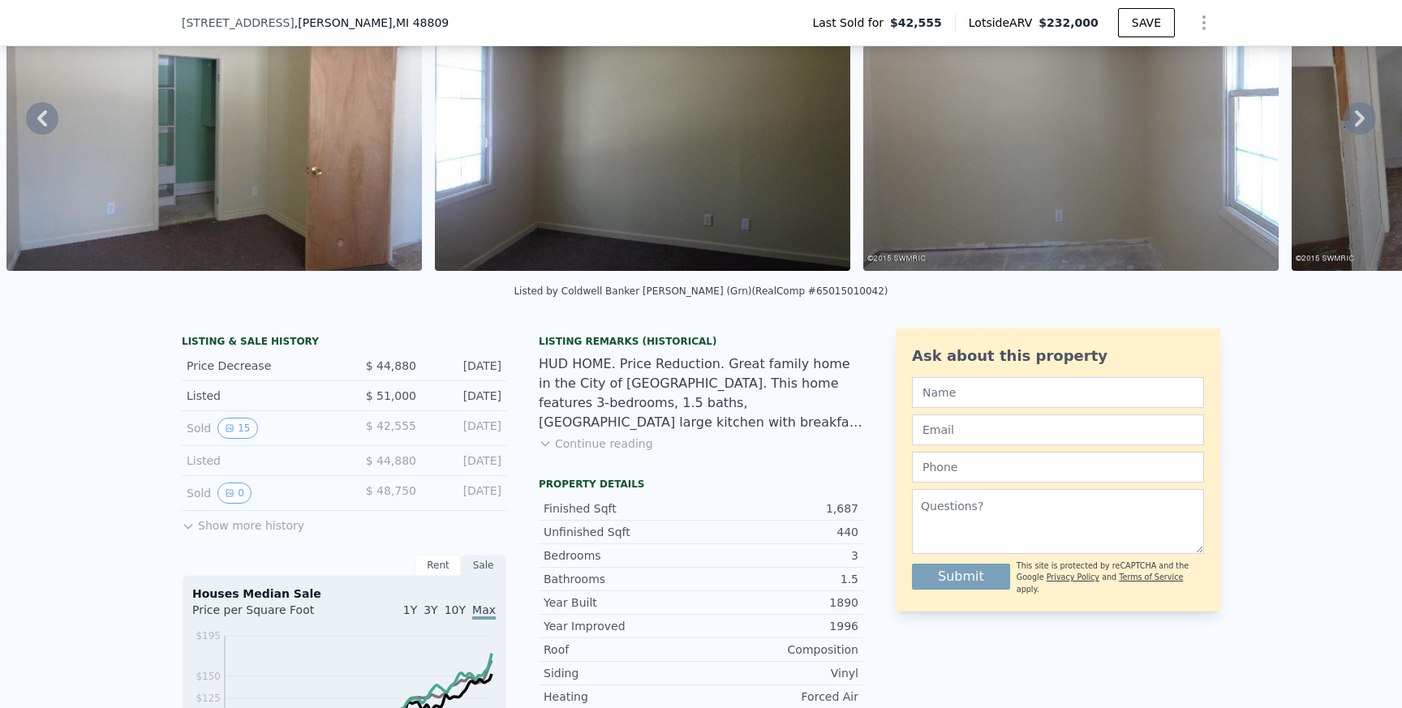
scroll to position [136, 0]
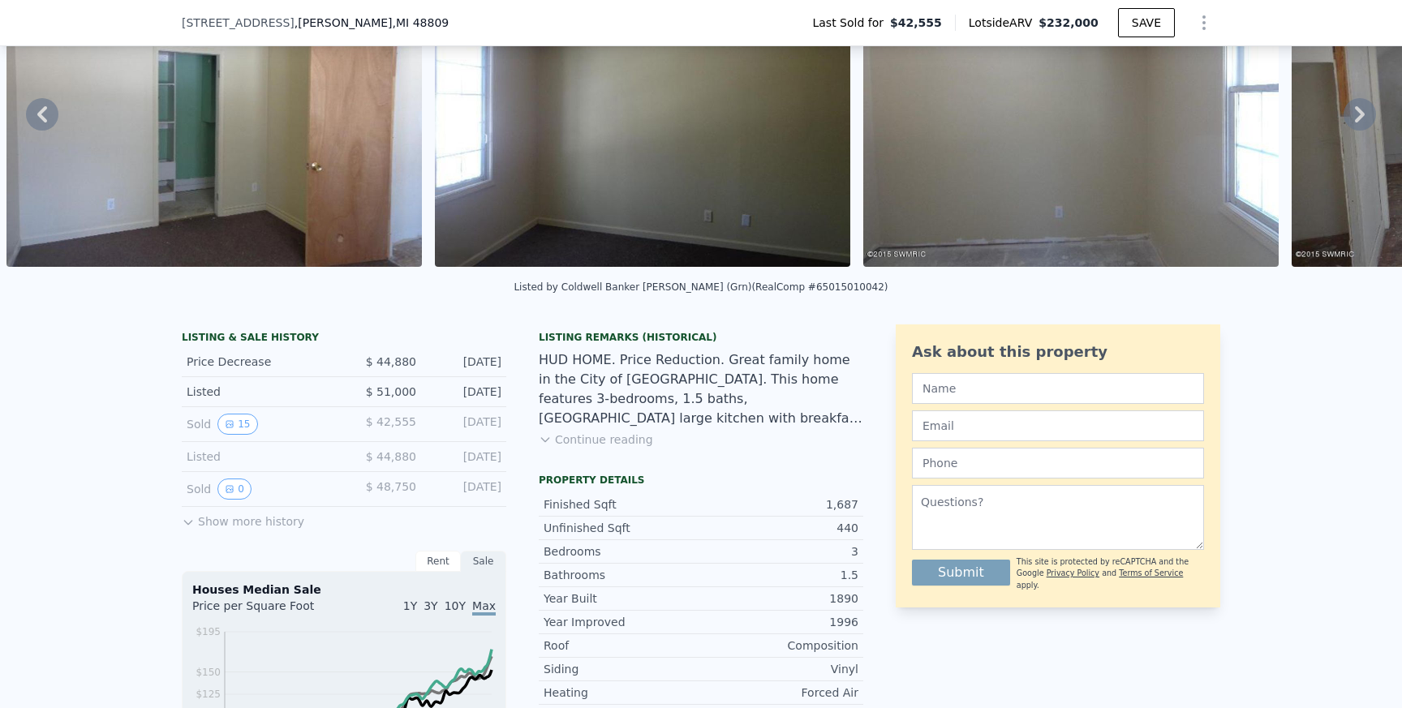
click at [591, 441] on button "Continue reading" at bounding box center [596, 440] width 114 height 16
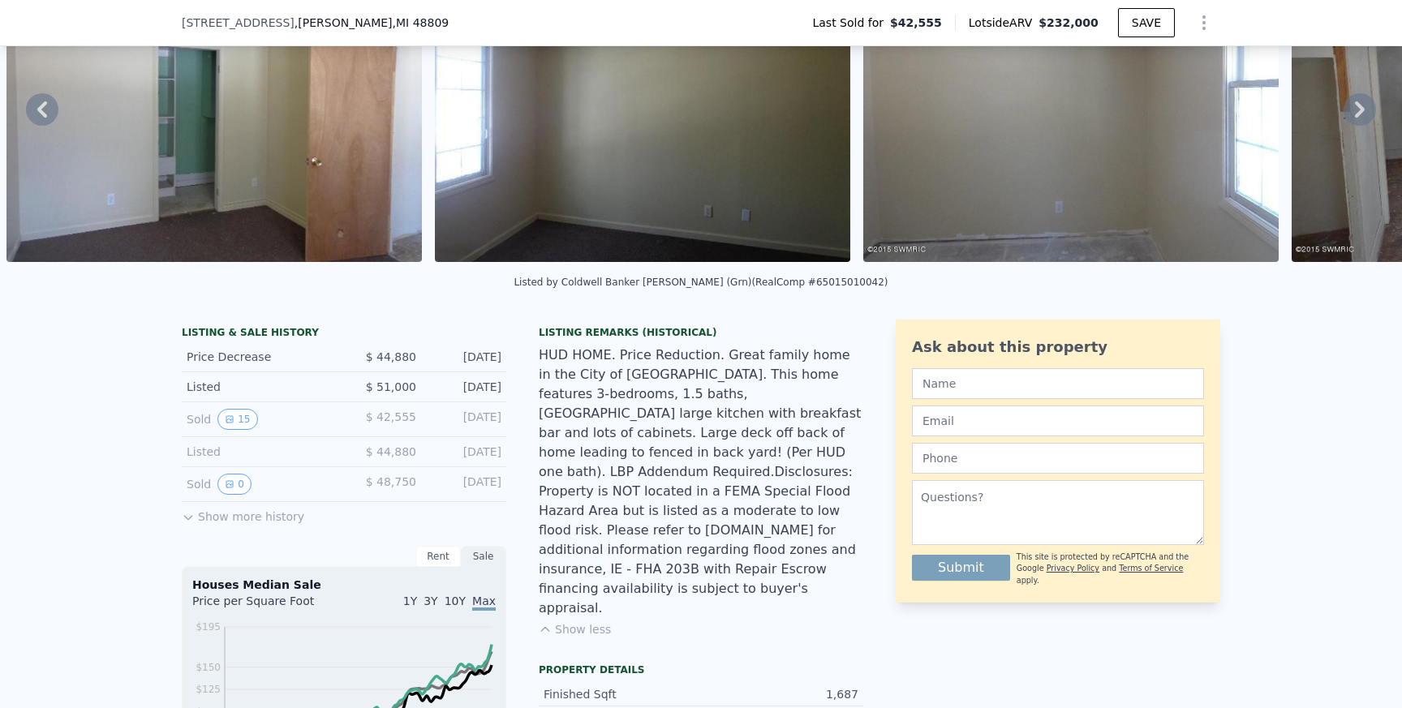
scroll to position [0, 0]
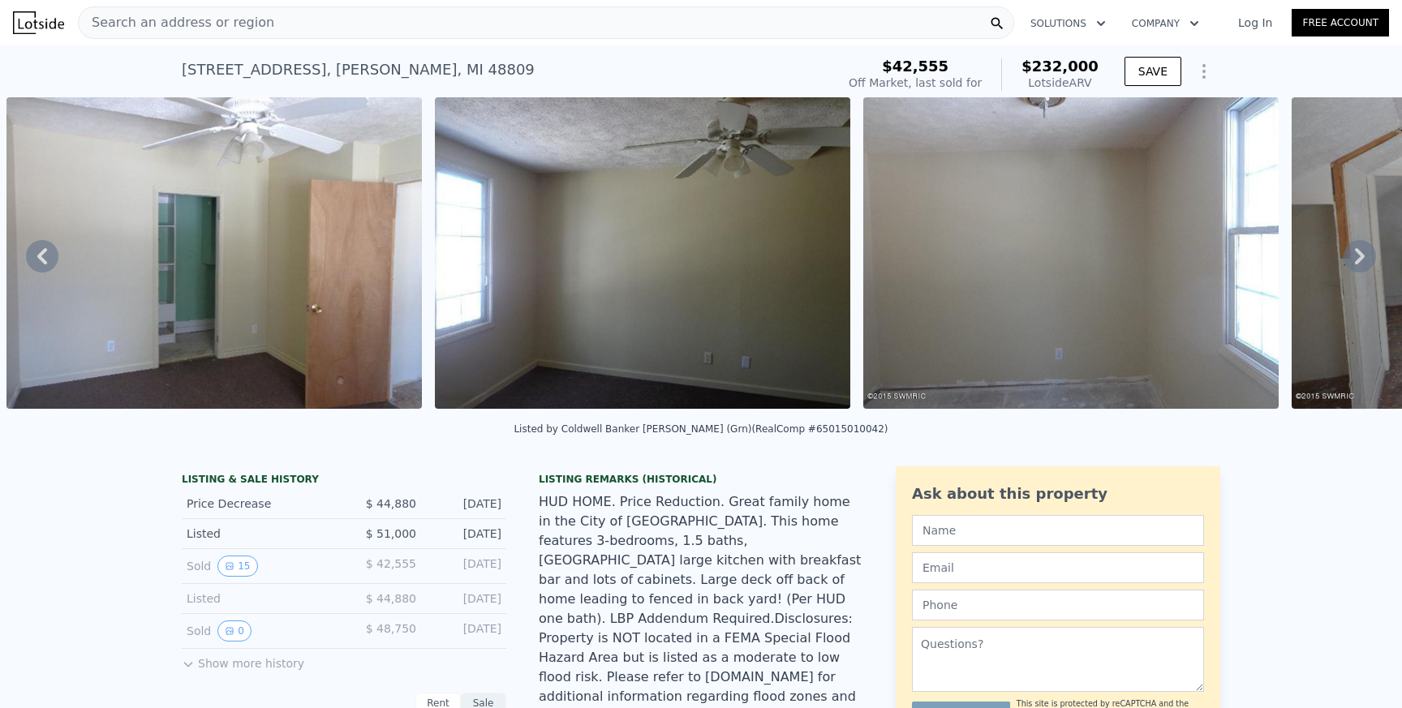
click at [398, 28] on div "Search an address or region" at bounding box center [546, 22] width 936 height 32
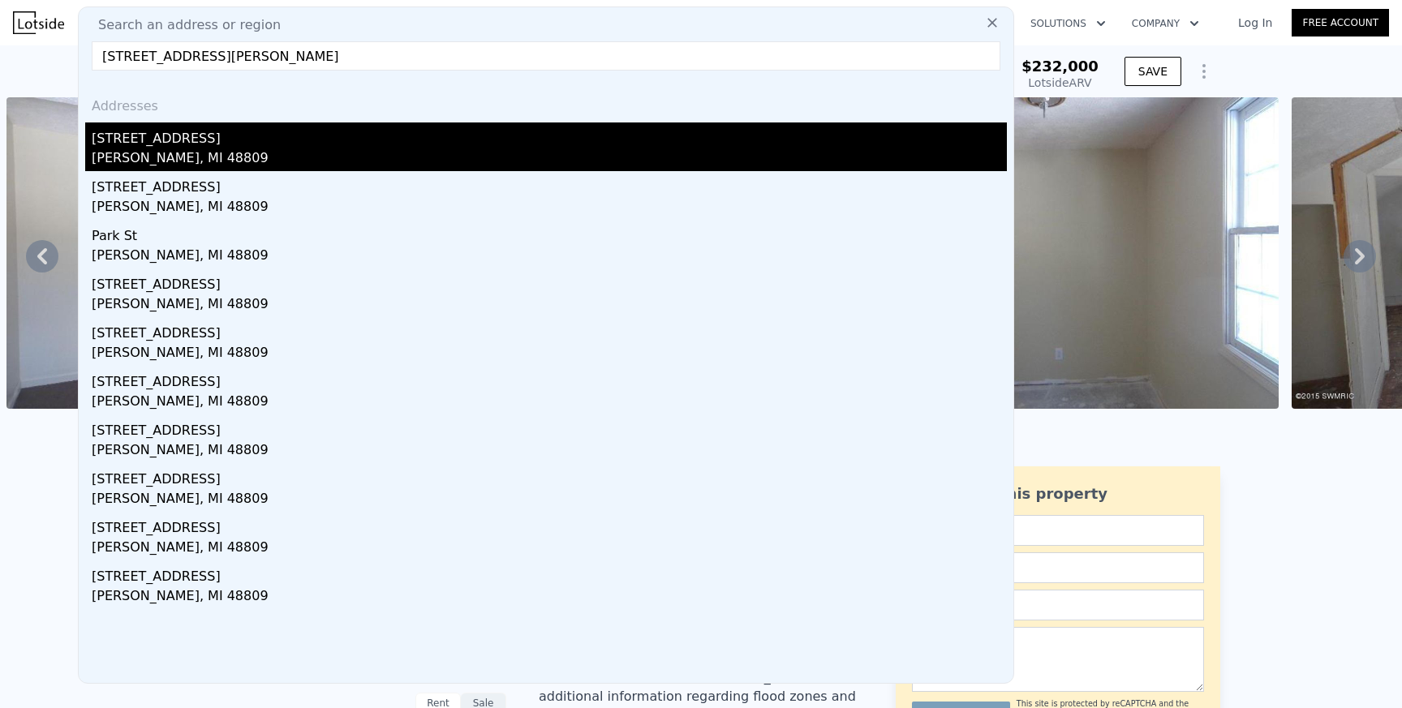
type input "[STREET_ADDRESS][PERSON_NAME]"
click at [234, 155] on div "[PERSON_NAME], MI 48809" at bounding box center [549, 159] width 915 height 23
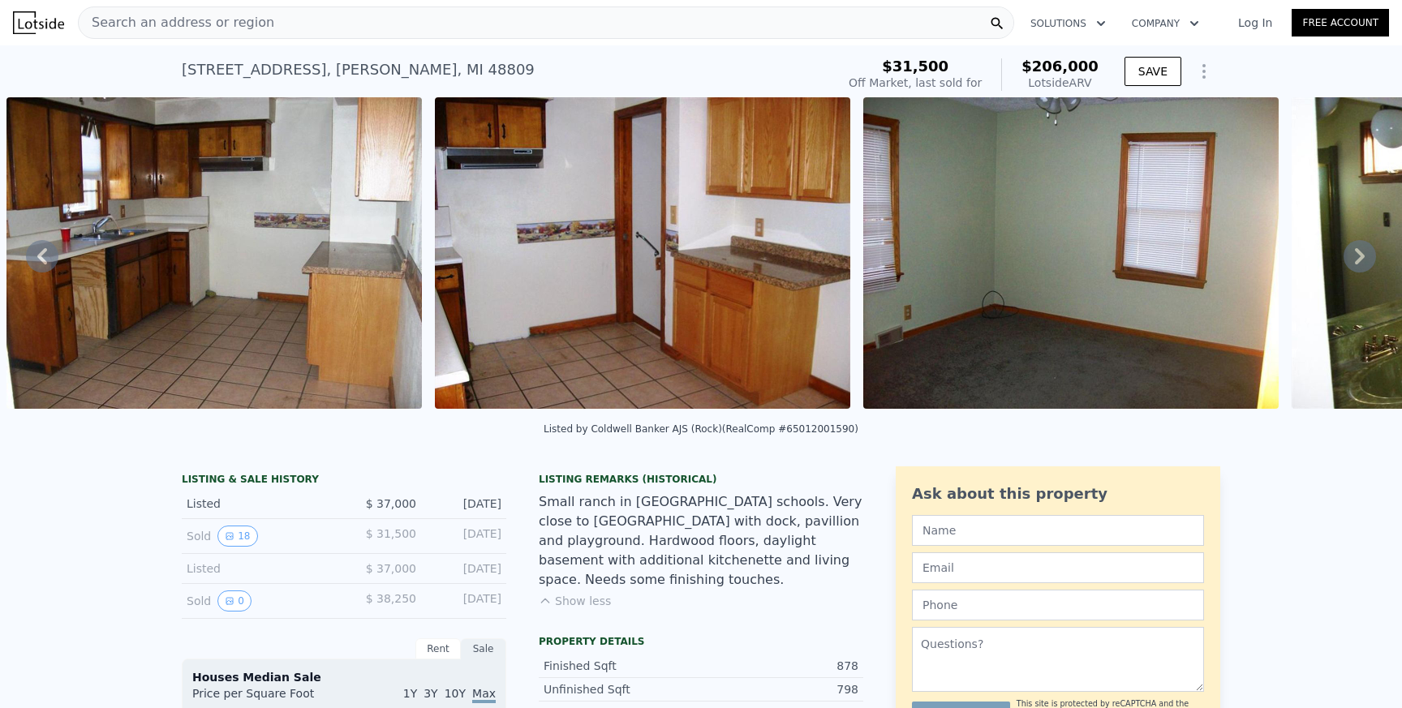
click at [276, 24] on div "Search an address or region" at bounding box center [546, 22] width 936 height 32
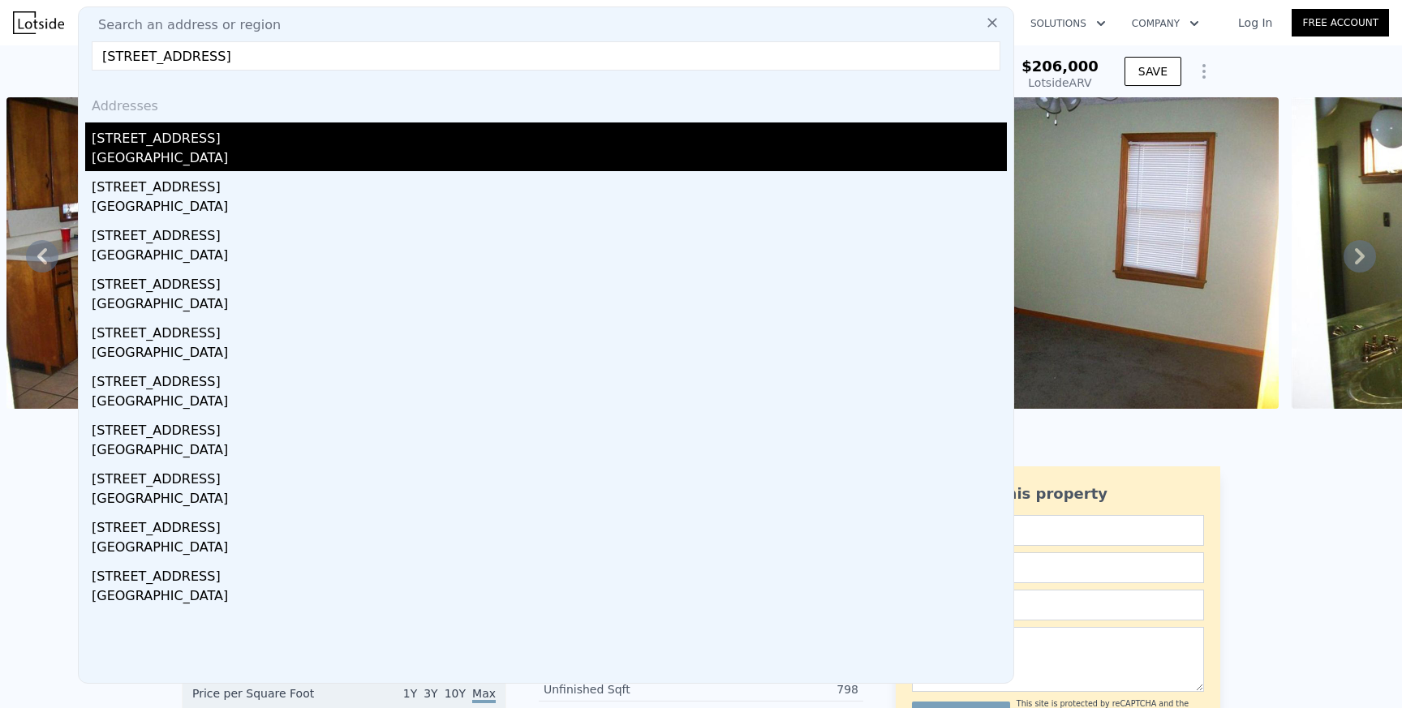
type input "[STREET_ADDRESS]"
click at [234, 161] on div "[GEOGRAPHIC_DATA]" at bounding box center [549, 159] width 915 height 23
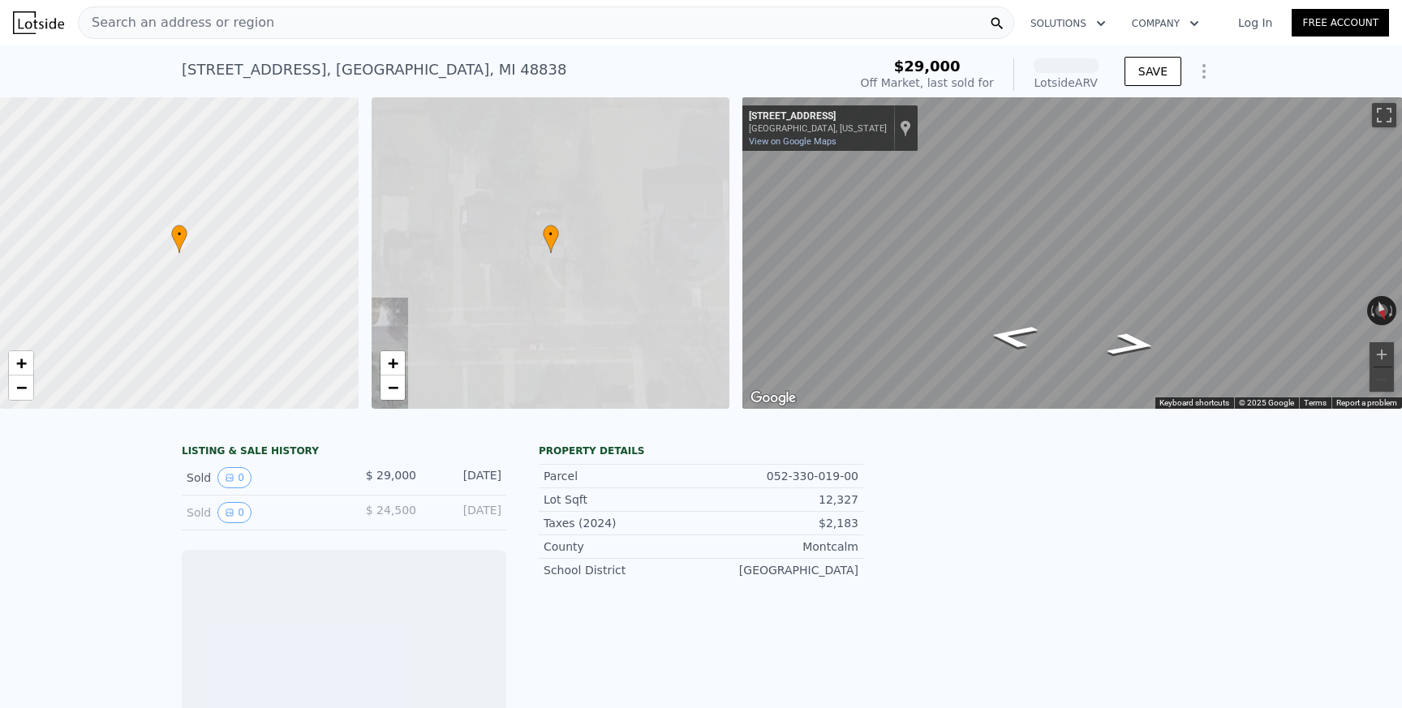
scroll to position [0, 6]
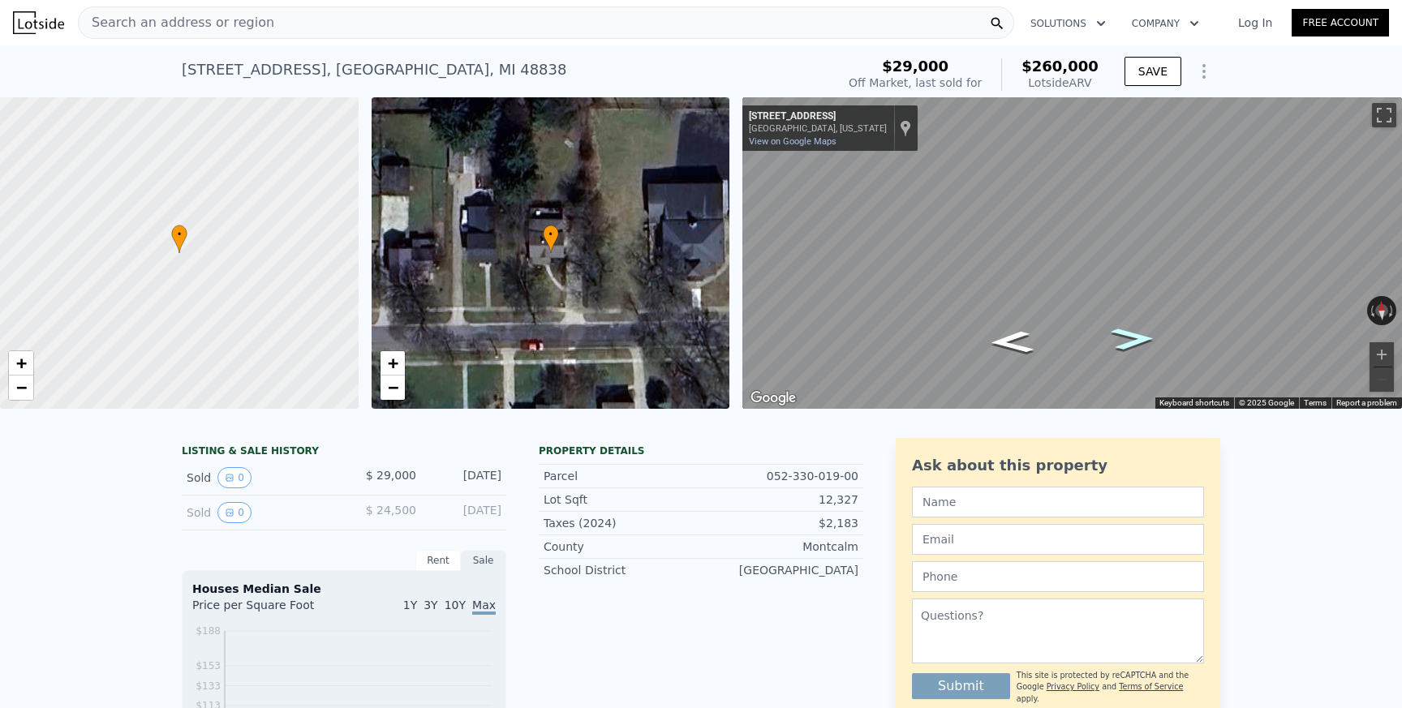
click at [1127, 336] on icon "Go East, W Cass St" at bounding box center [1132, 339] width 81 height 32
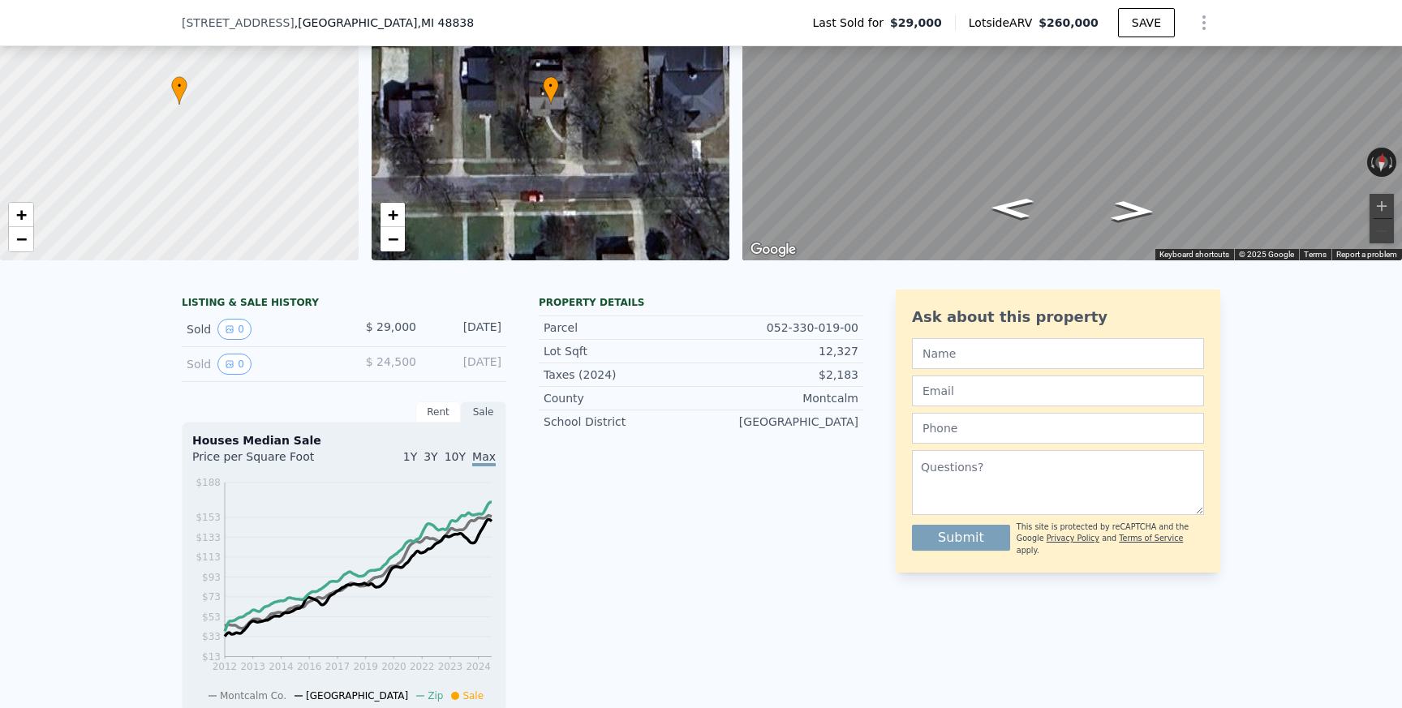
scroll to position [0, 0]
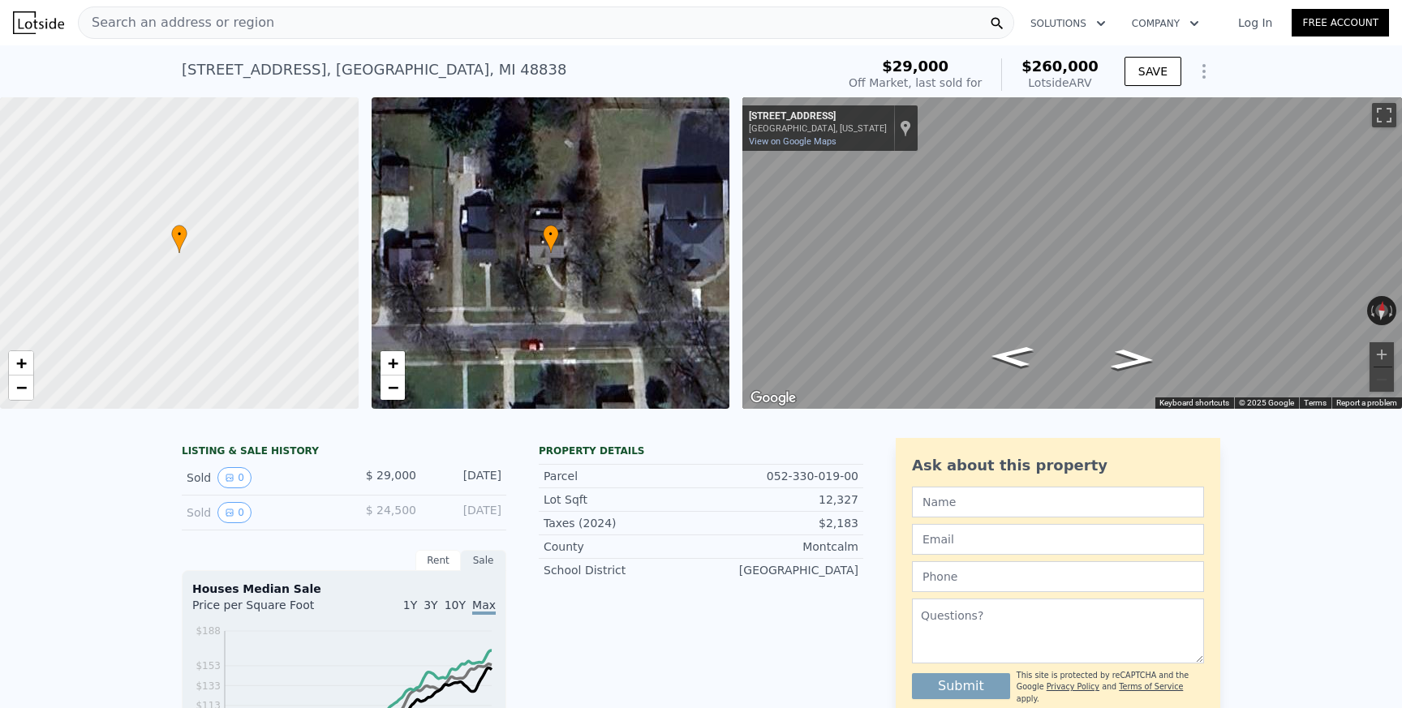
click at [318, 26] on div "Search an address or region" at bounding box center [546, 22] width 936 height 32
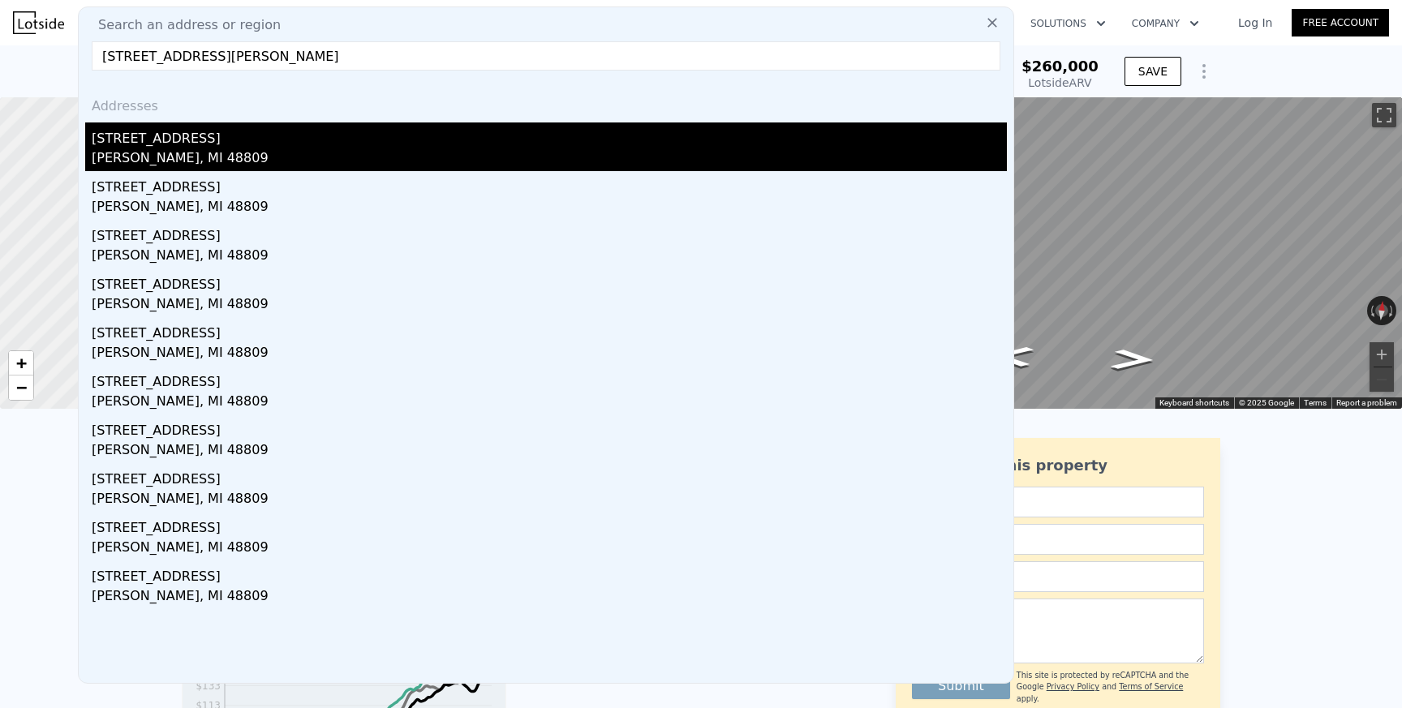
type input "[STREET_ADDRESS][PERSON_NAME]"
click at [253, 138] on div "[STREET_ADDRESS]" at bounding box center [549, 135] width 915 height 26
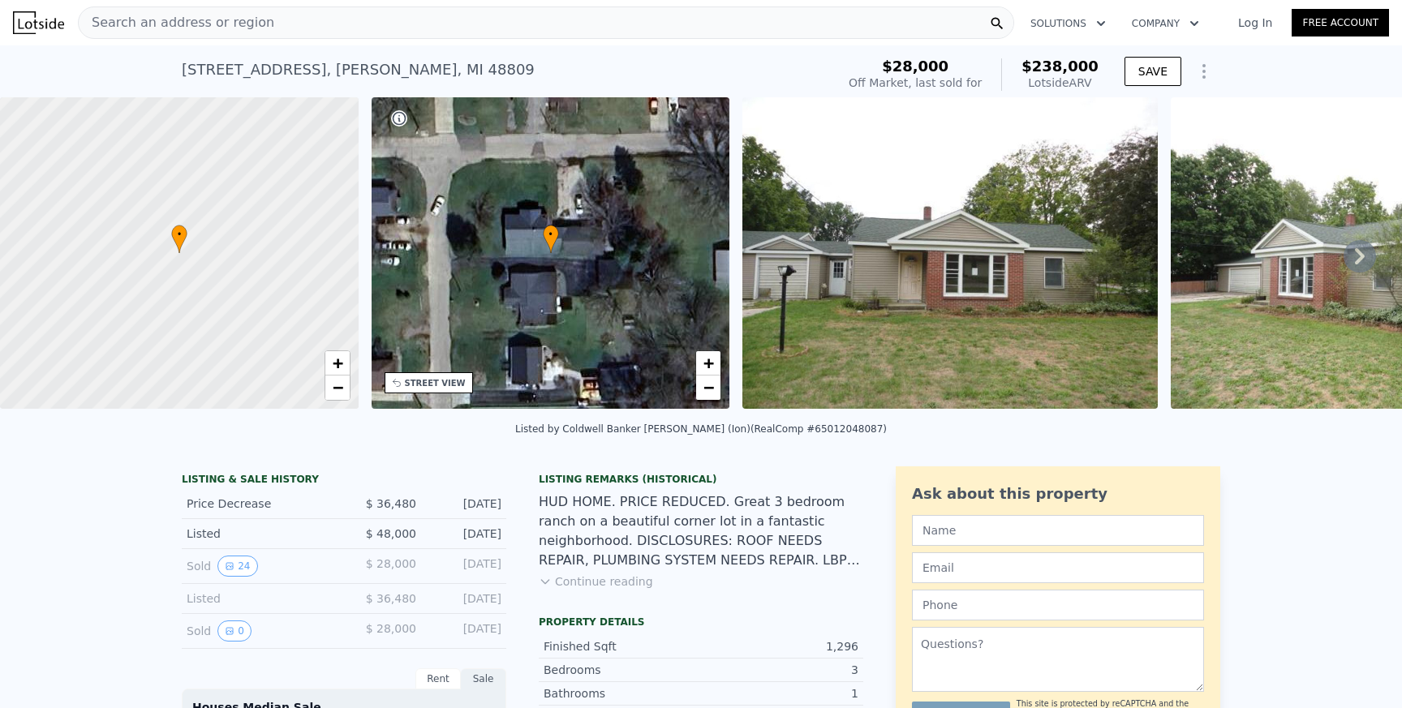
click at [1367, 246] on icon at bounding box center [1359, 256] width 32 height 32
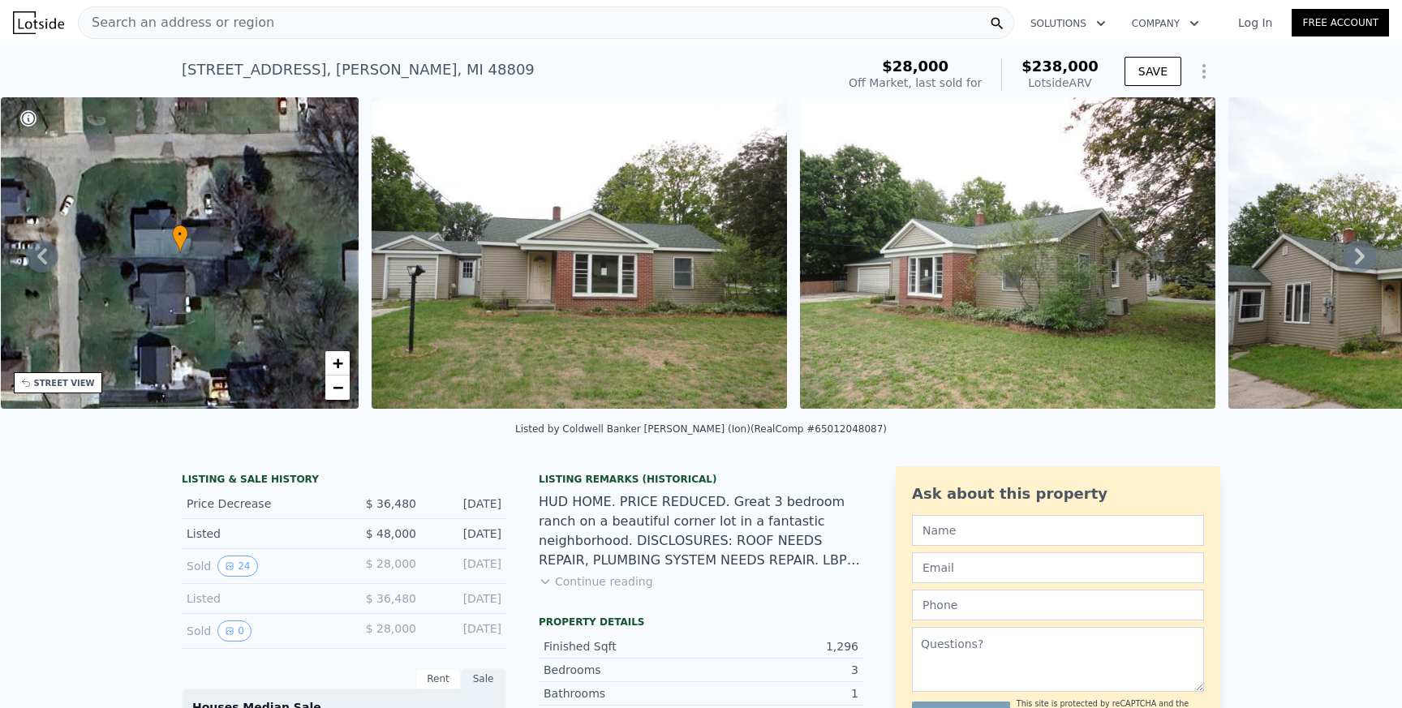
click at [1364, 265] on icon at bounding box center [1359, 256] width 32 height 32
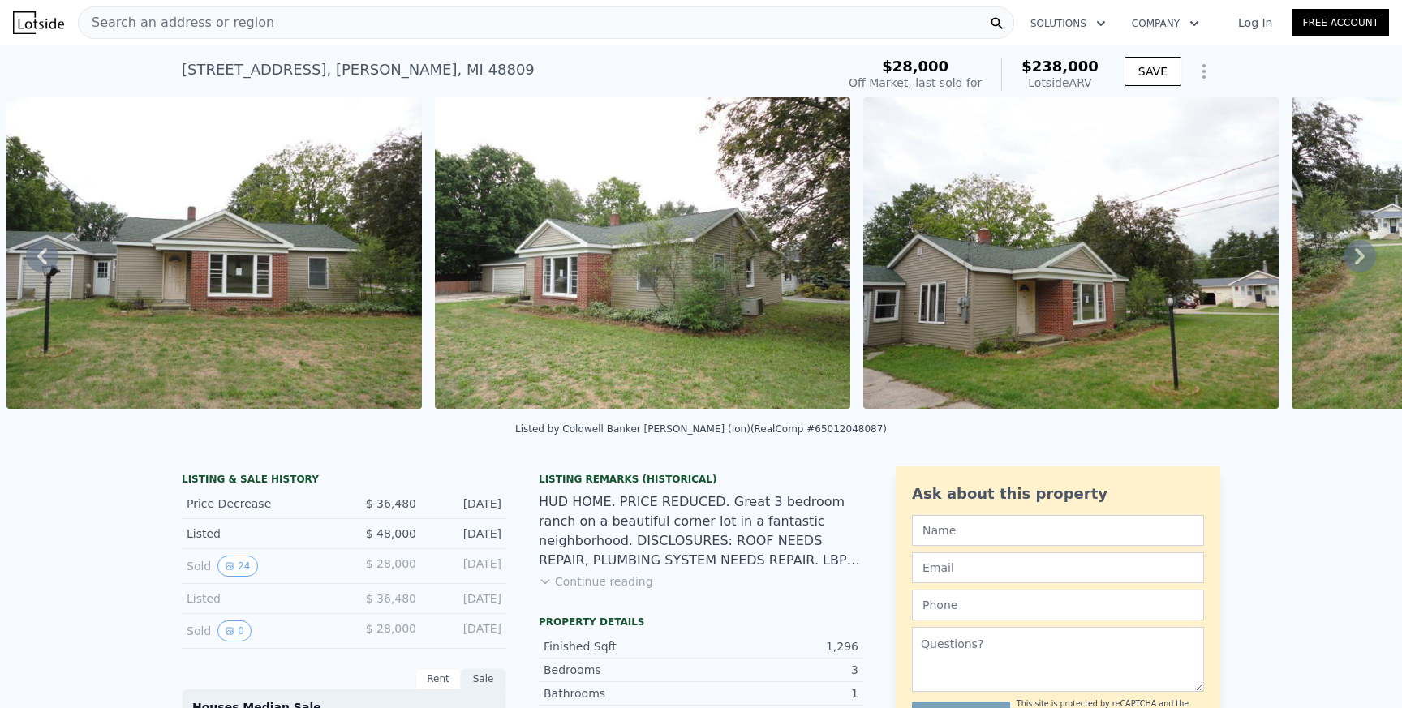
click at [1361, 253] on icon at bounding box center [1360, 256] width 10 height 16
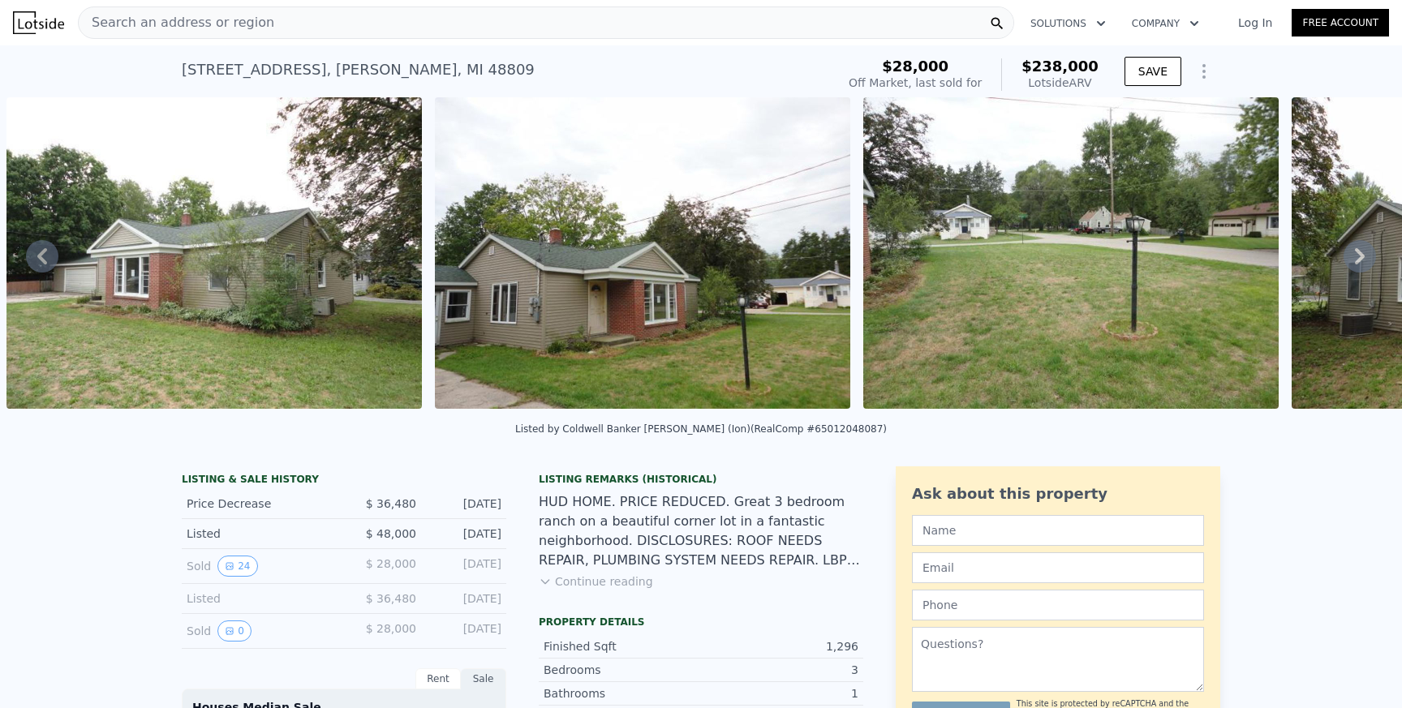
click at [1359, 260] on icon at bounding box center [1360, 256] width 10 height 16
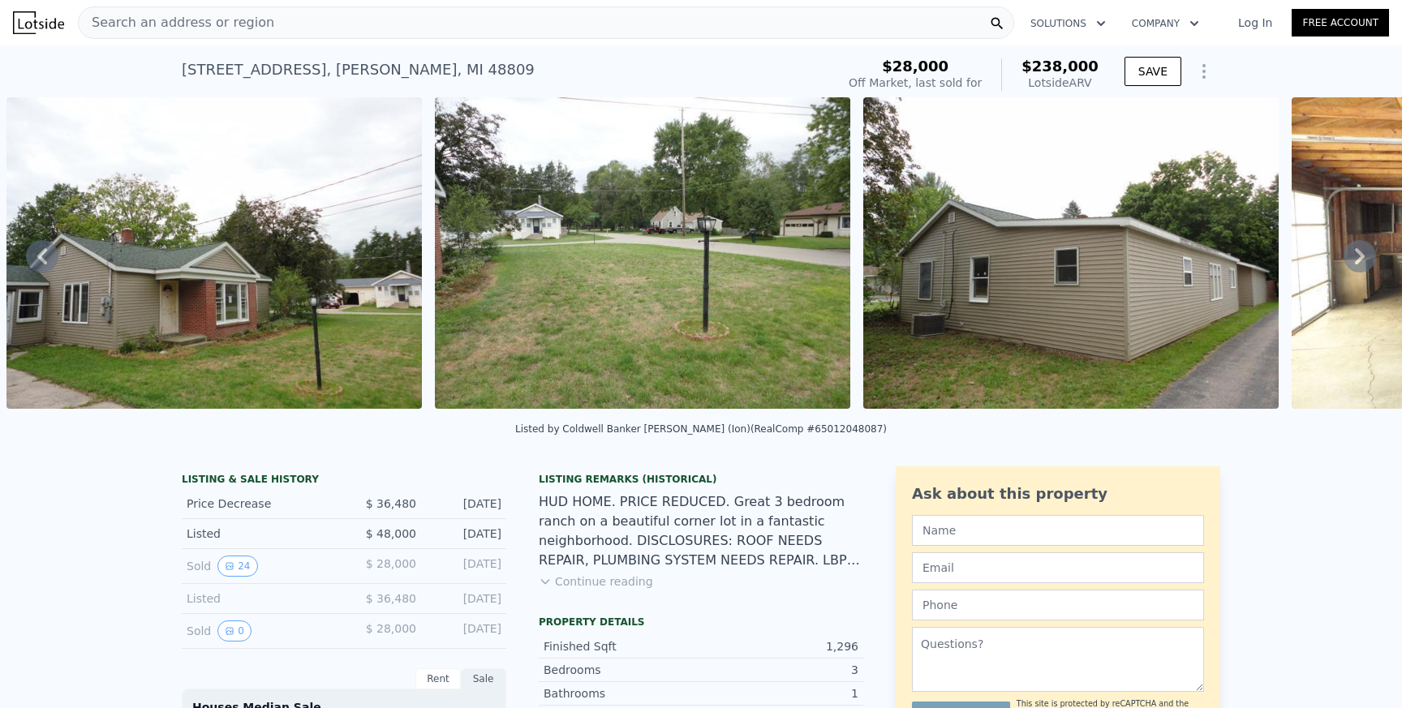
click at [1359, 253] on icon at bounding box center [1360, 256] width 10 height 16
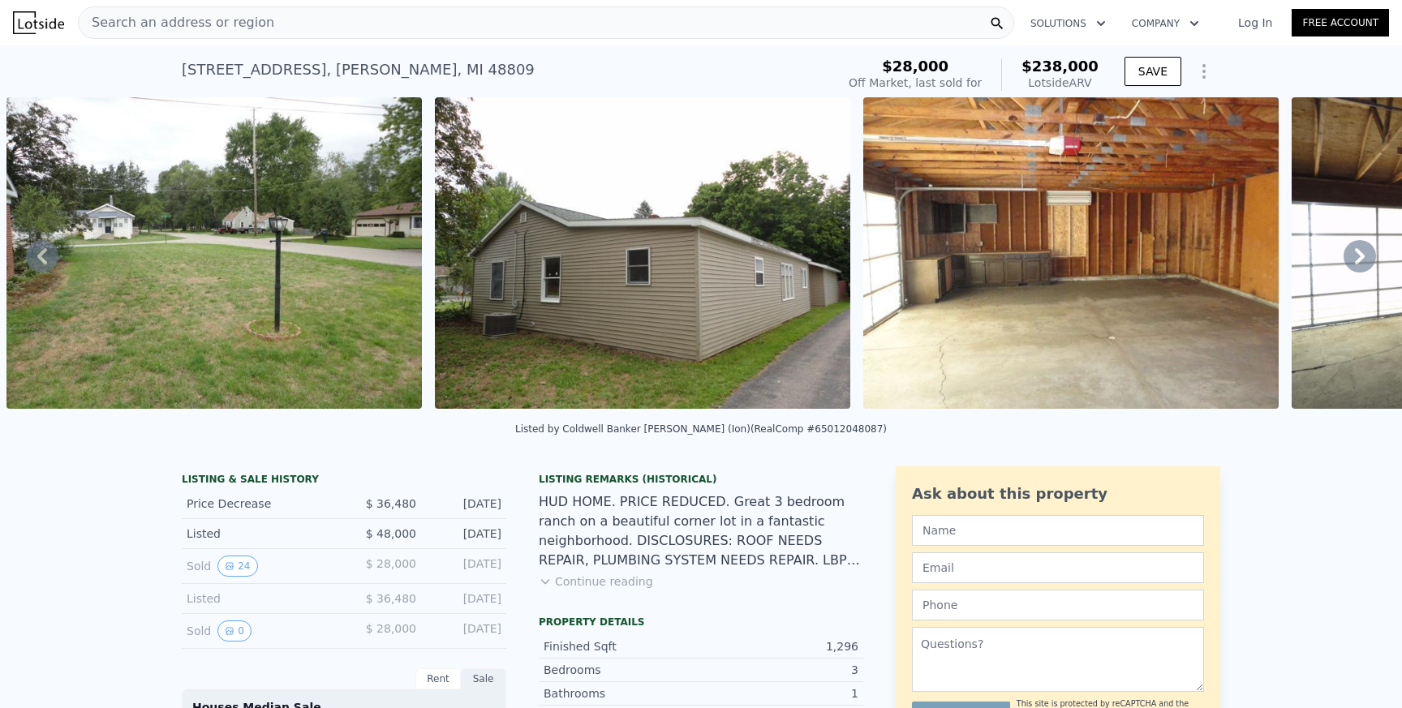
click at [1359, 250] on icon at bounding box center [1360, 256] width 10 height 16
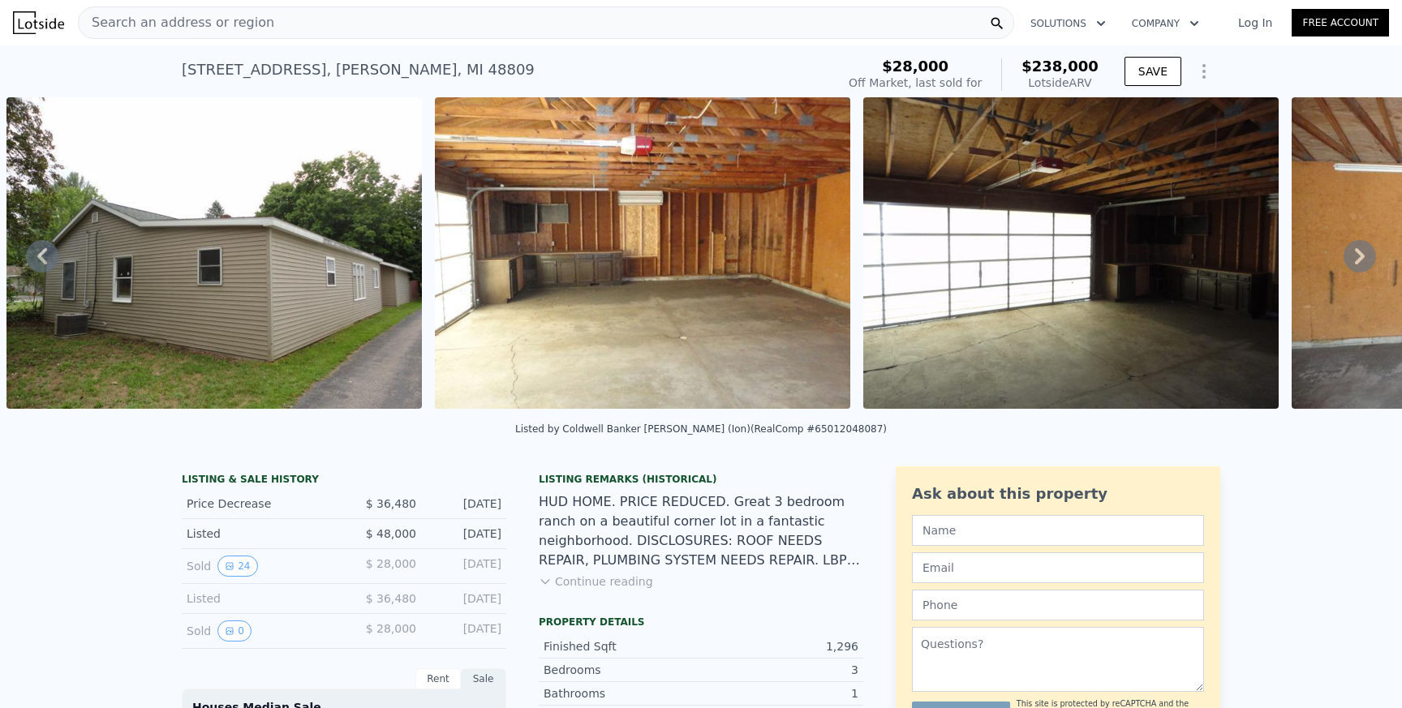
click at [1354, 251] on icon at bounding box center [1359, 256] width 32 height 32
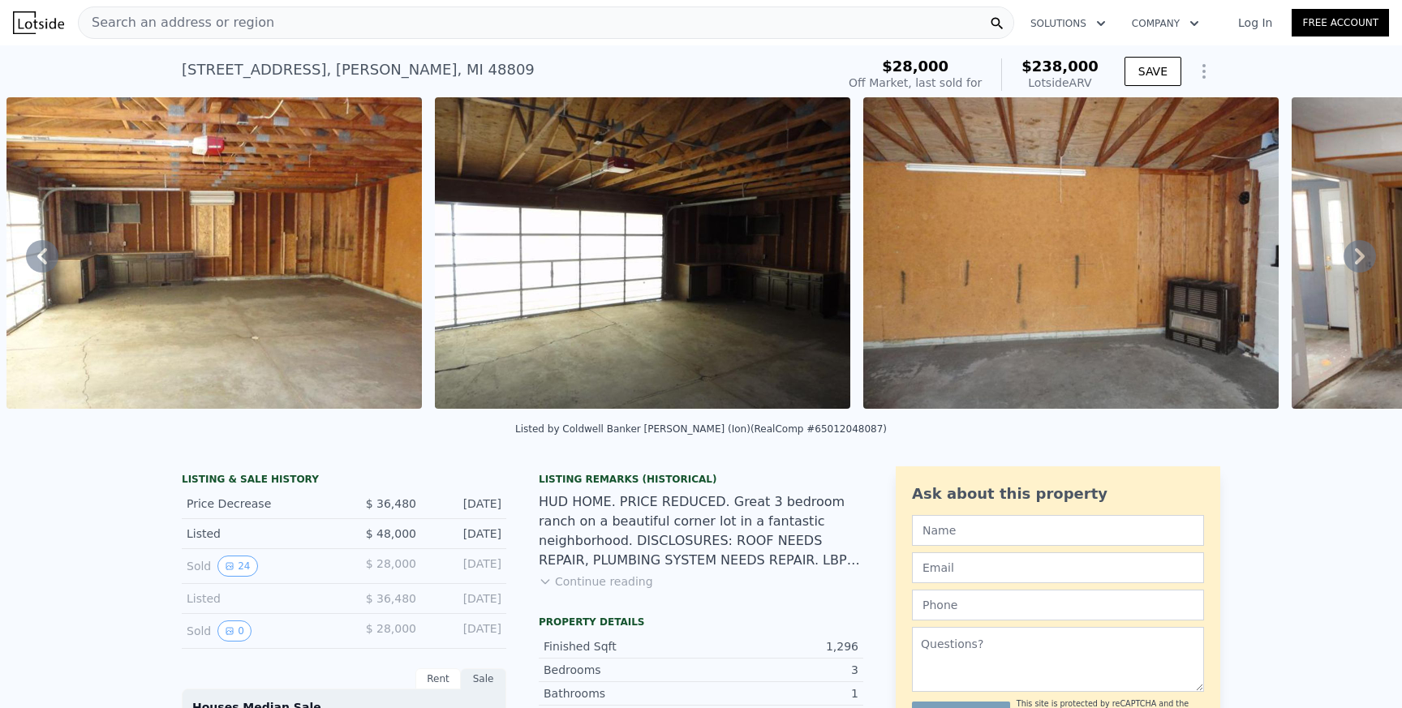
click at [1357, 260] on icon at bounding box center [1360, 256] width 10 height 16
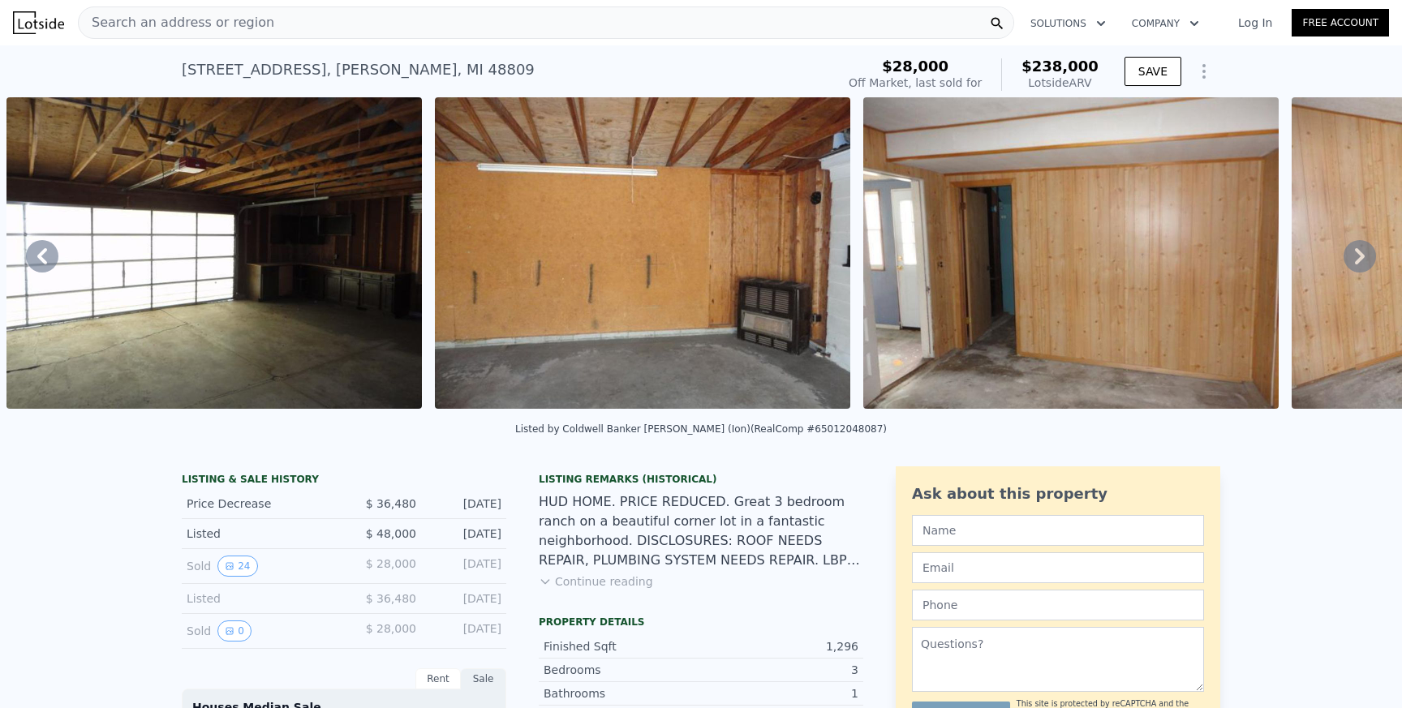
click at [1368, 264] on icon at bounding box center [1359, 256] width 32 height 32
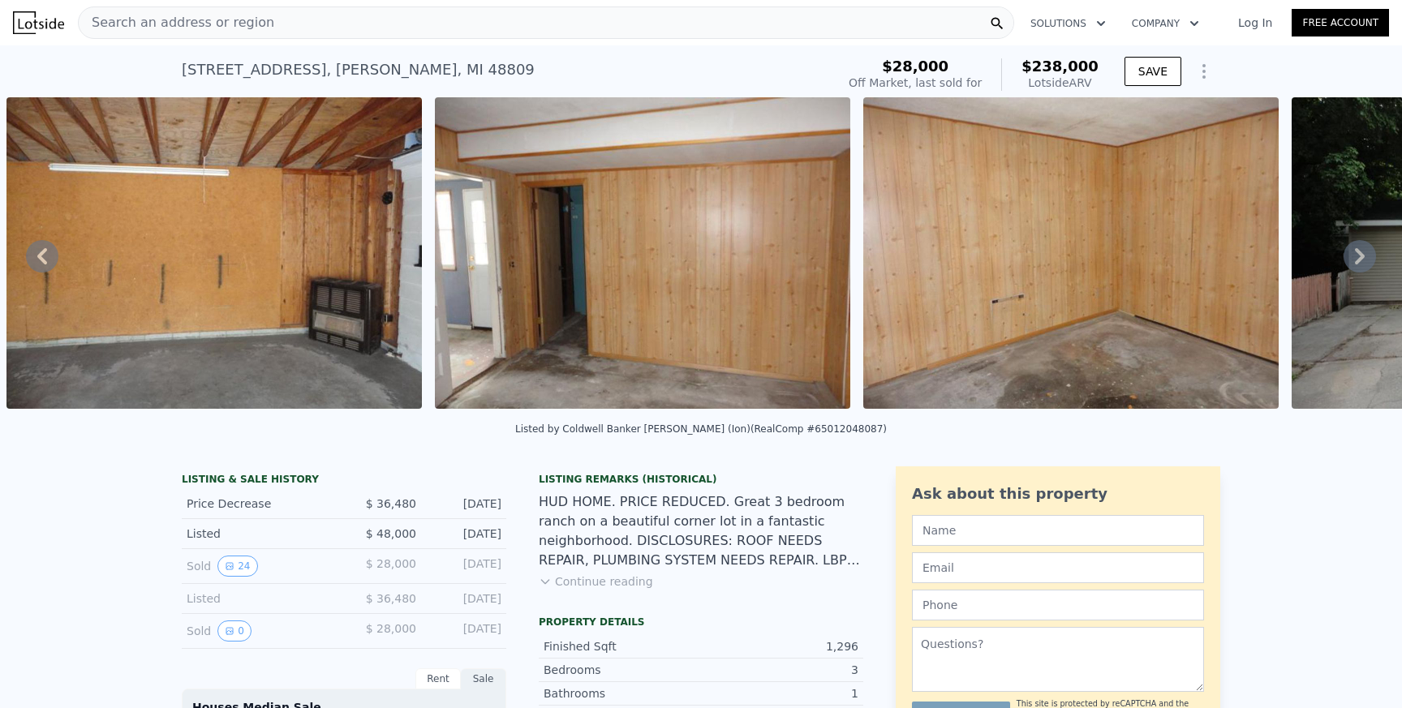
click at [1360, 257] on icon at bounding box center [1360, 256] width 10 height 16
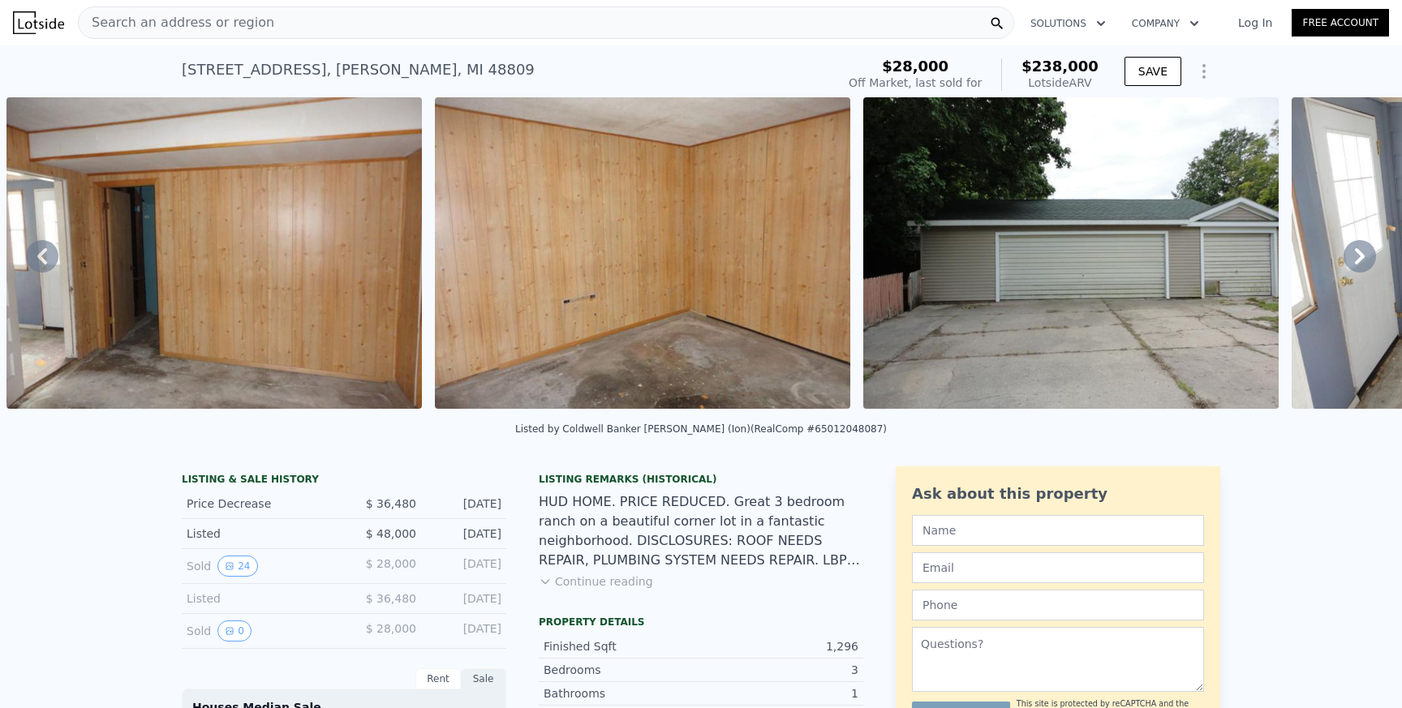
click at [1360, 253] on icon at bounding box center [1360, 256] width 10 height 16
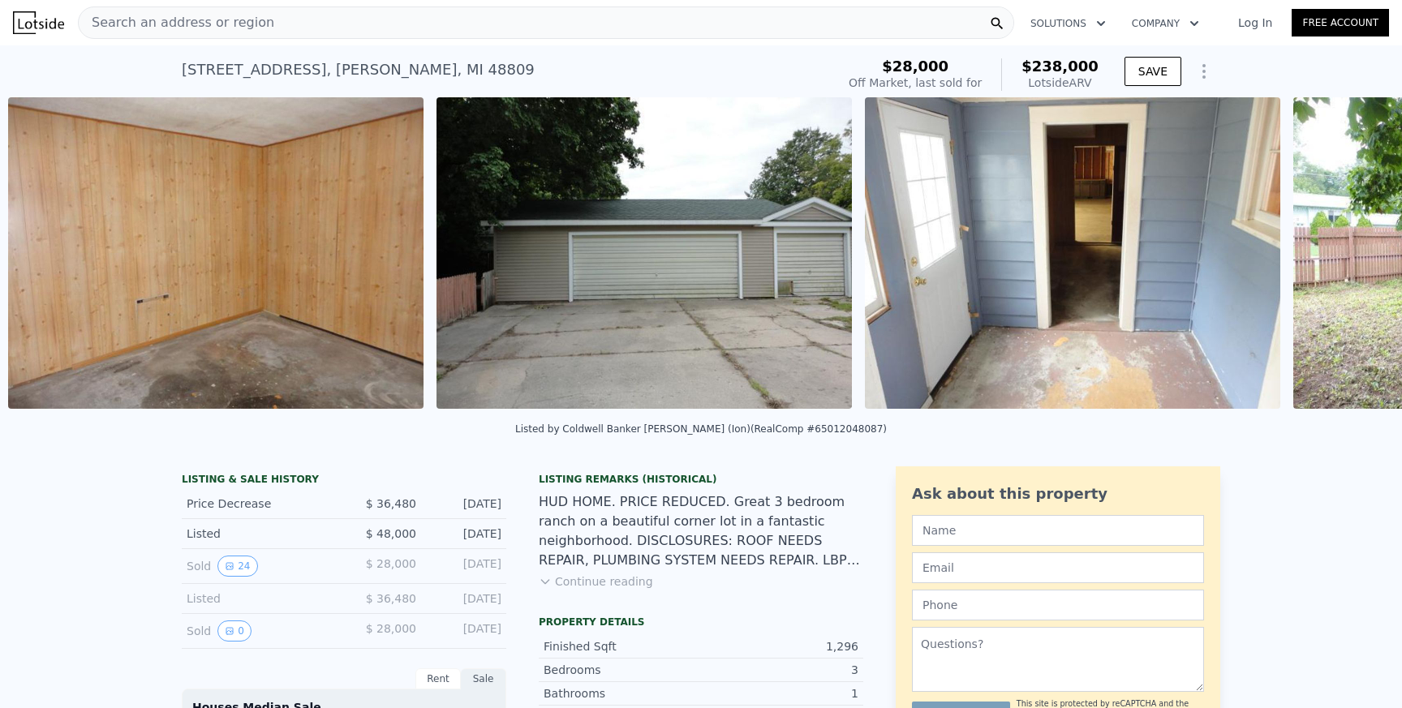
scroll to position [0, 4597]
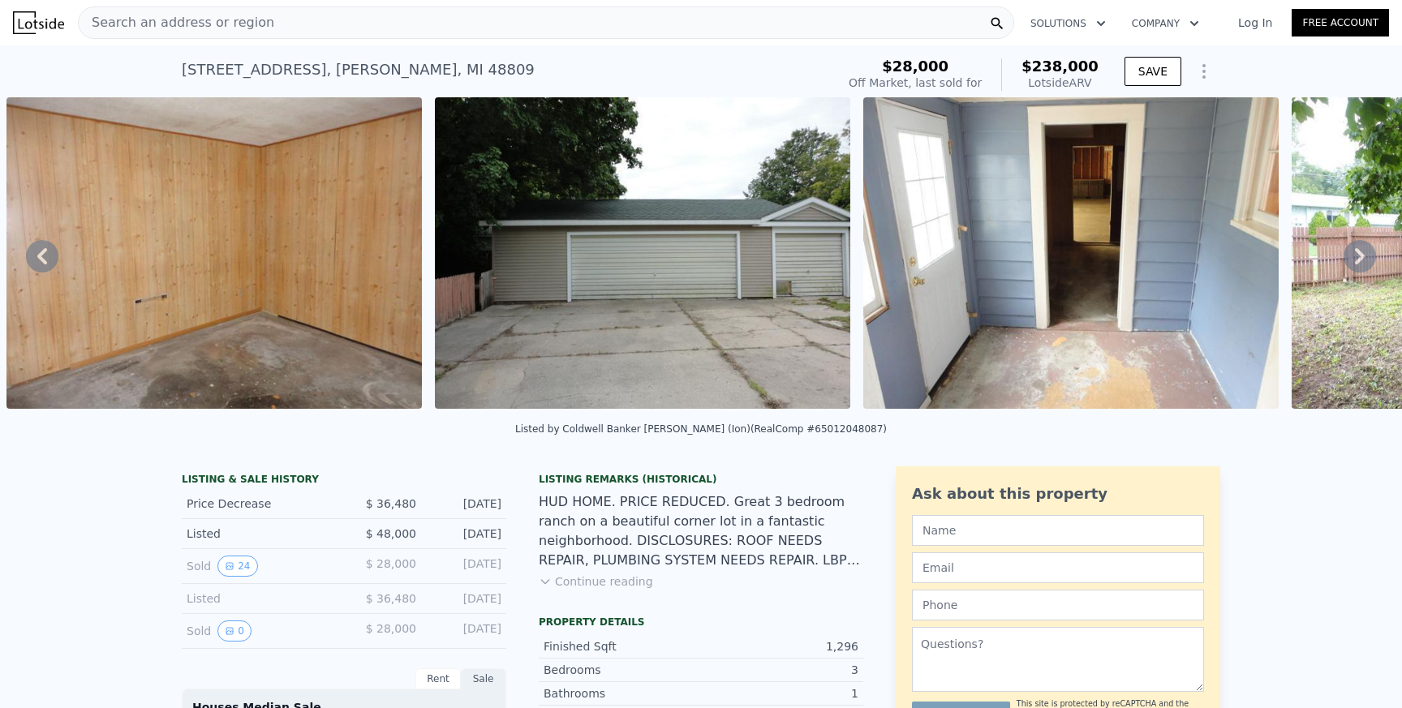
click at [1359, 253] on div "• + − • + − STREET VIEW ← Move left → Move right ↑ Move up ↓ Move down + Zoom i…" at bounding box center [701, 255] width 1402 height 317
click at [1359, 253] on icon at bounding box center [1360, 256] width 10 height 16
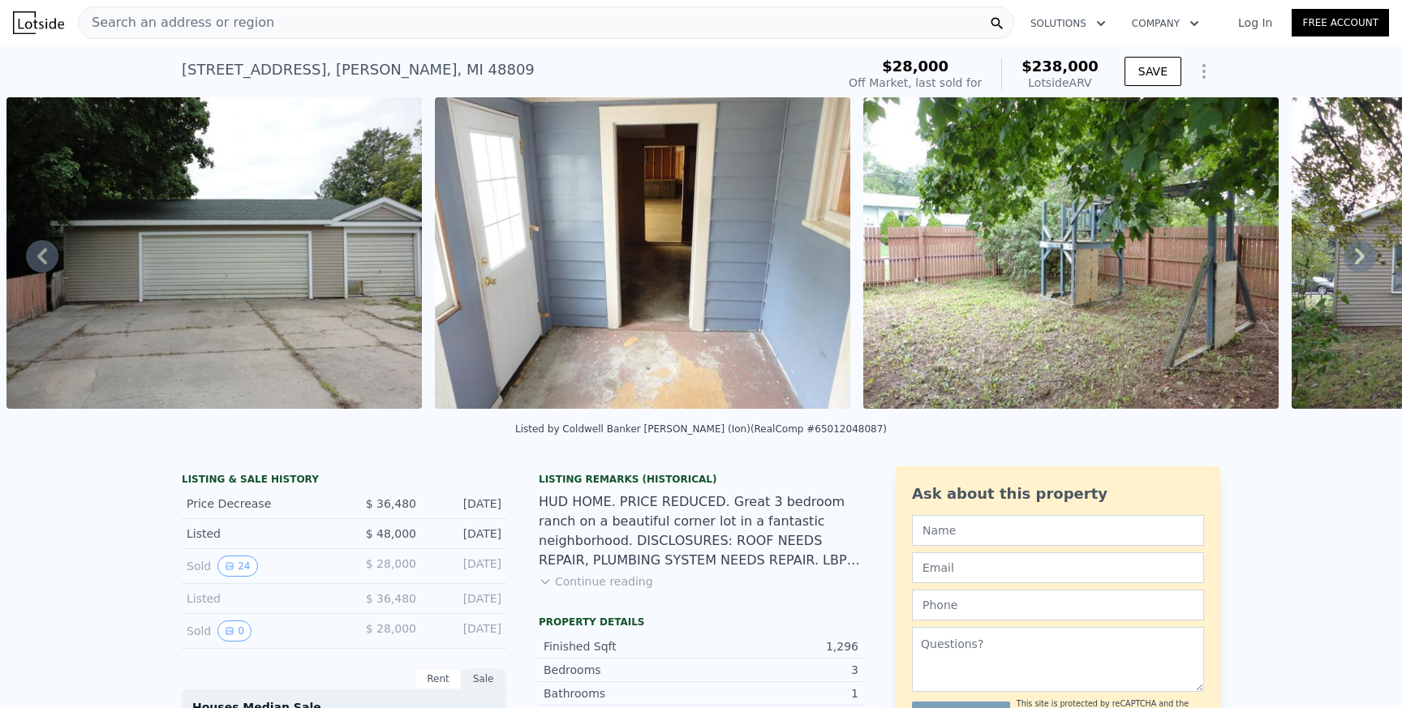
click at [1359, 253] on icon at bounding box center [1360, 256] width 10 height 16
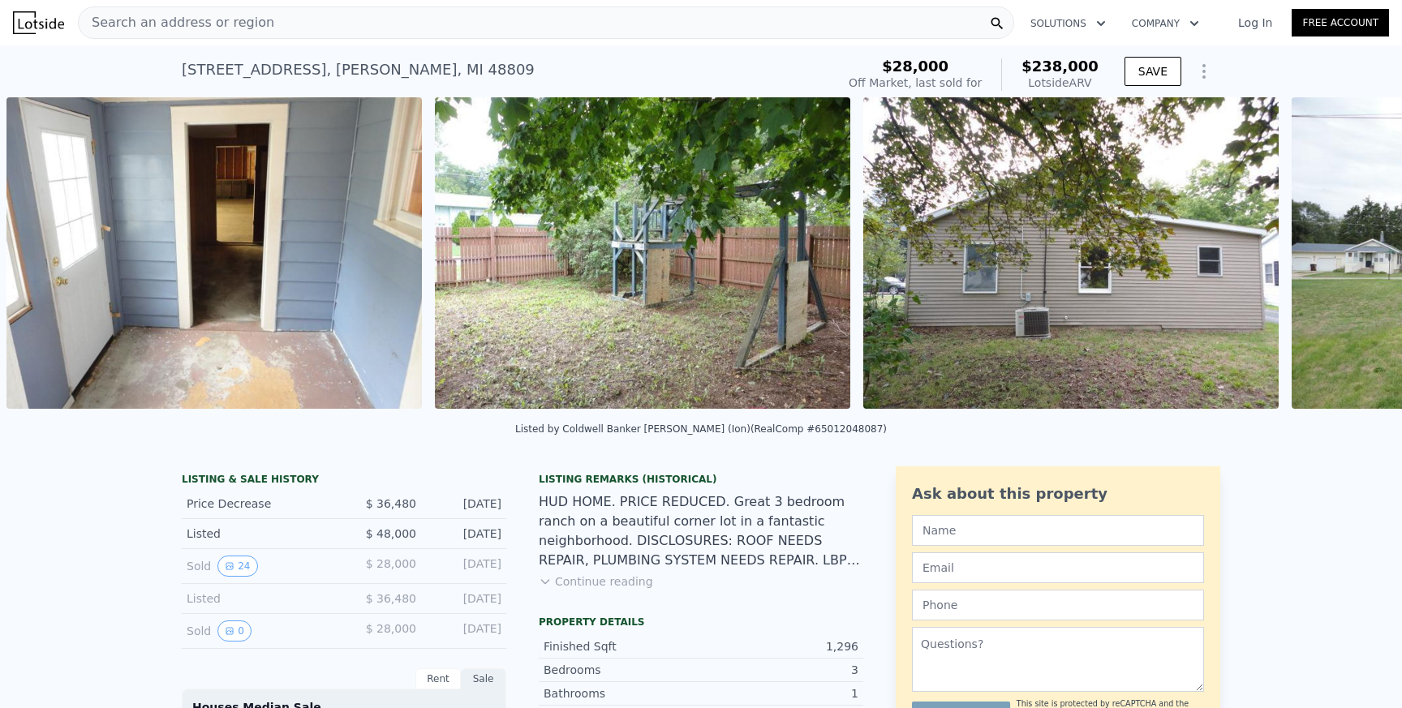
click at [1359, 253] on div "• + − • + − STREET VIEW ← Move left → Move right ↑ Move up ↓ Move down + Zoom i…" at bounding box center [701, 255] width 1402 height 317
click at [1359, 253] on icon at bounding box center [1360, 256] width 10 height 16
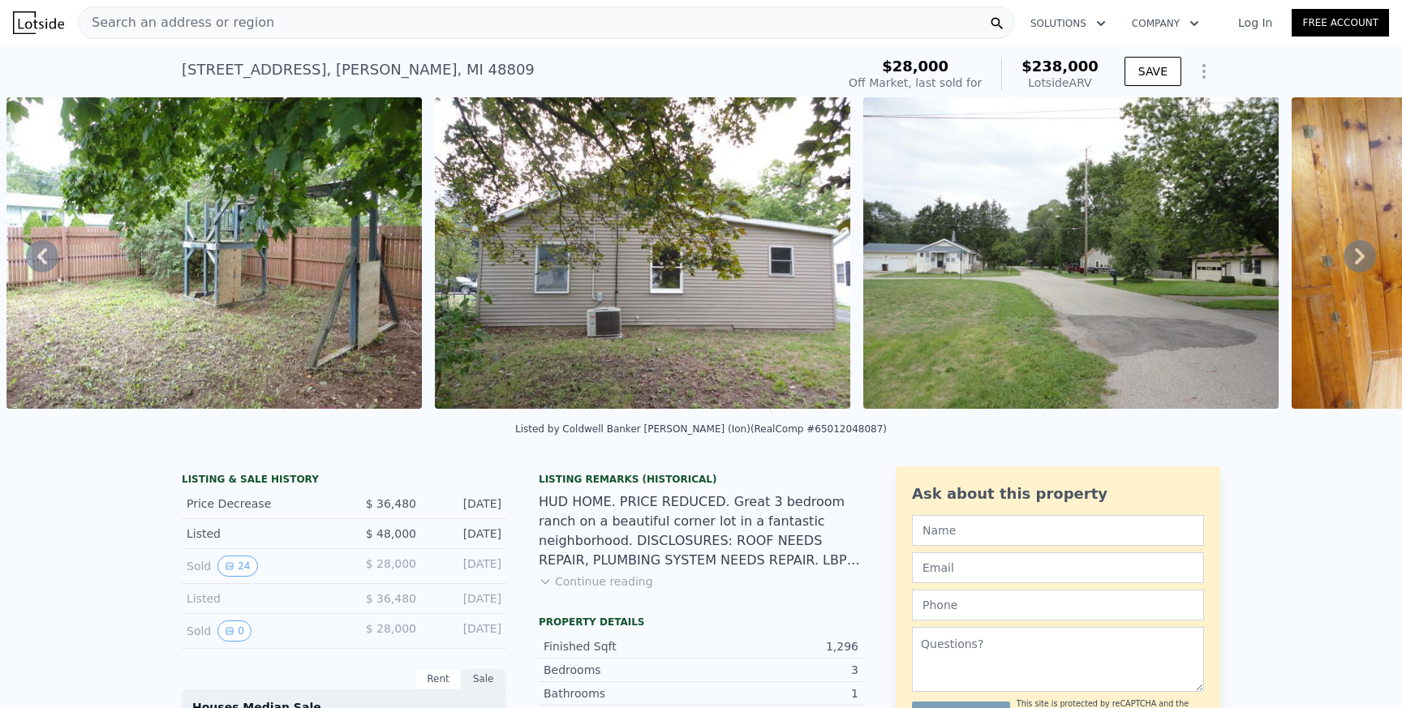
click at [1359, 253] on icon at bounding box center [1360, 256] width 10 height 16
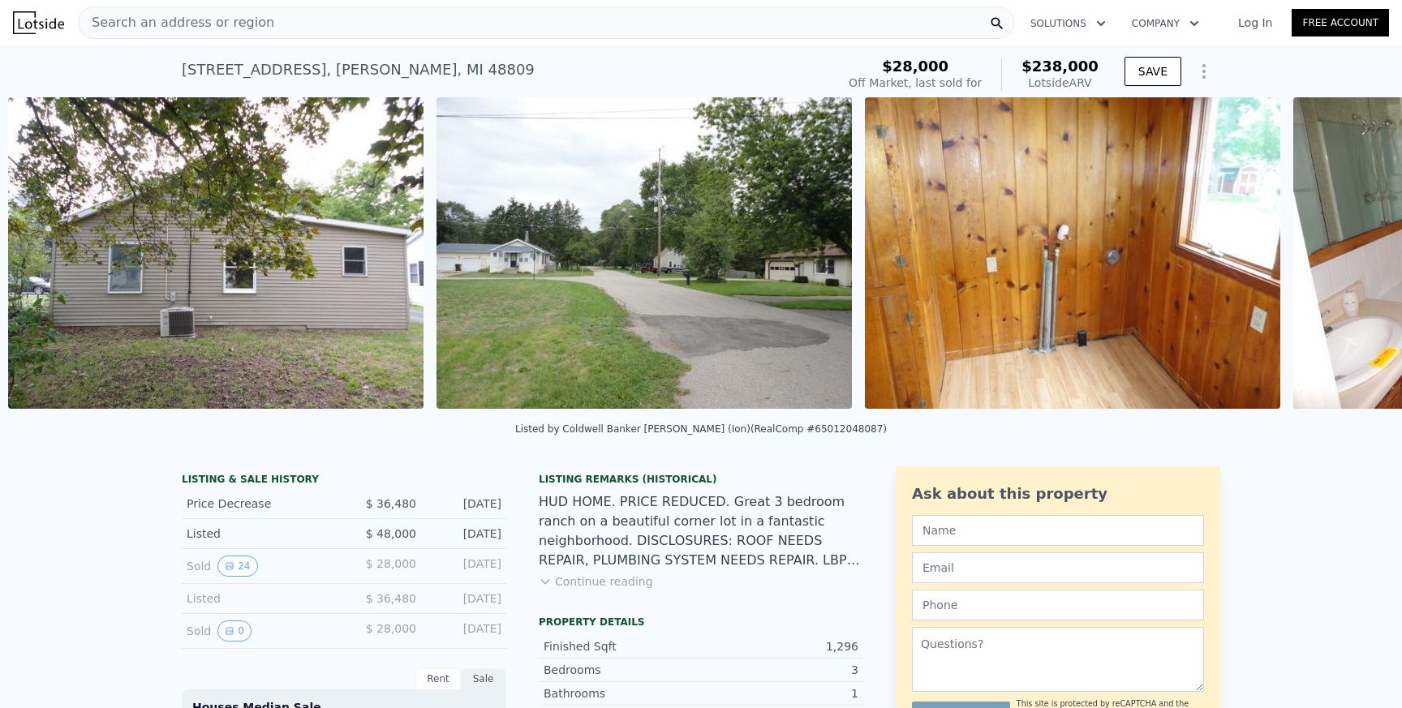
scroll to position [0, 6310]
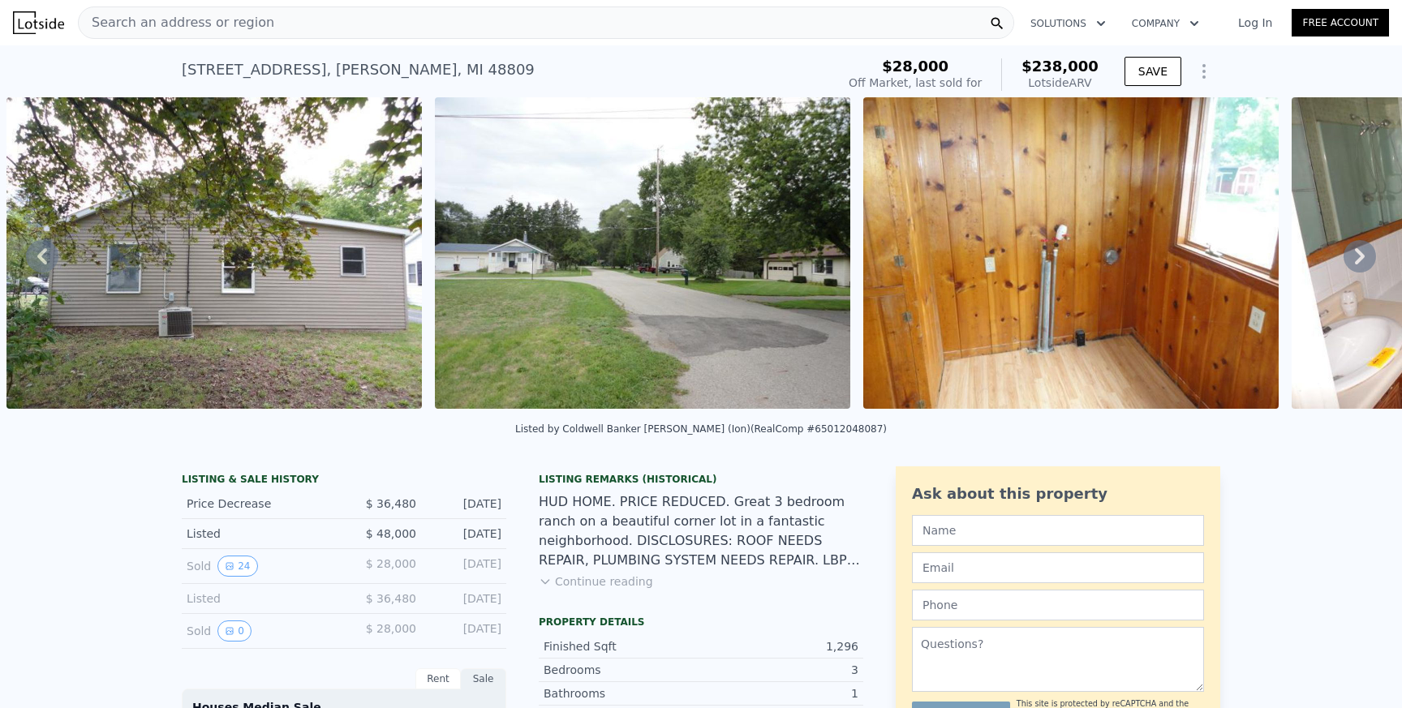
click at [1359, 253] on icon at bounding box center [1360, 256] width 10 height 16
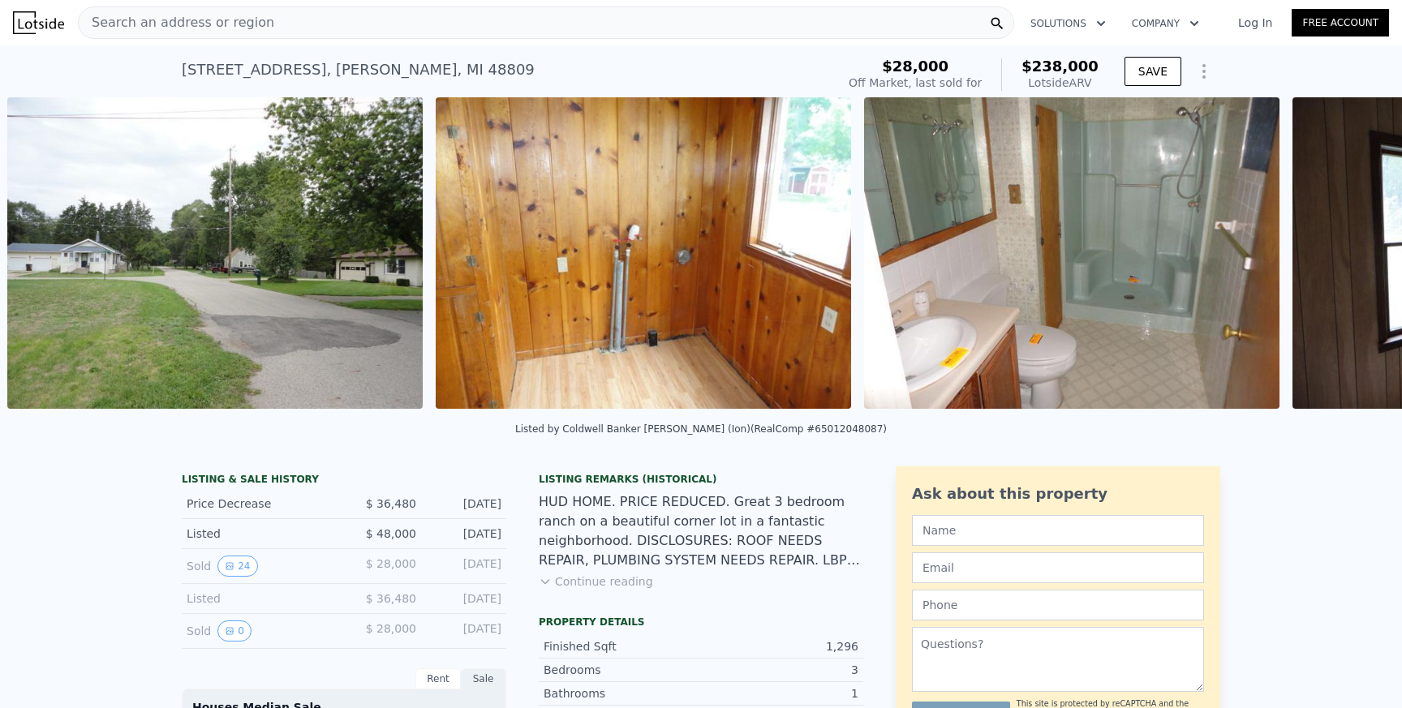
scroll to position [0, 6738]
click at [1356, 251] on icon at bounding box center [1360, 256] width 10 height 16
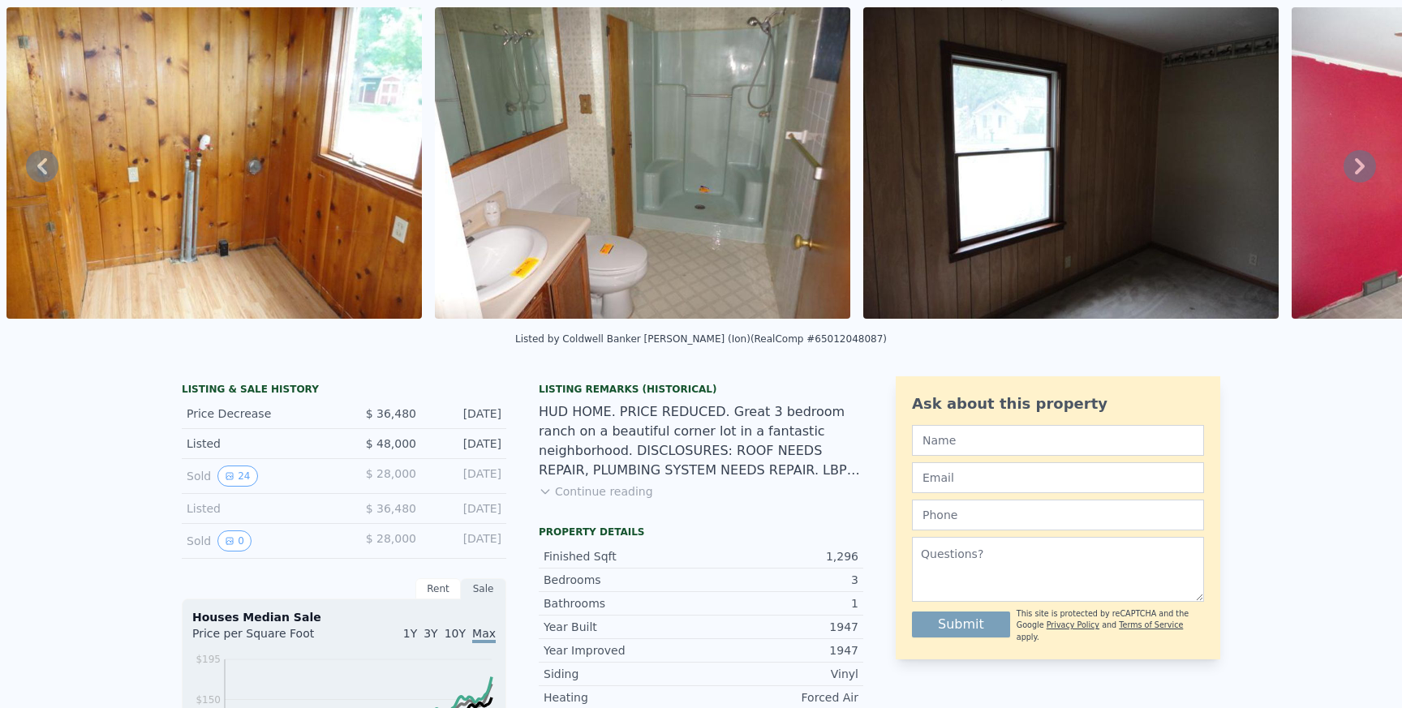
scroll to position [56, 0]
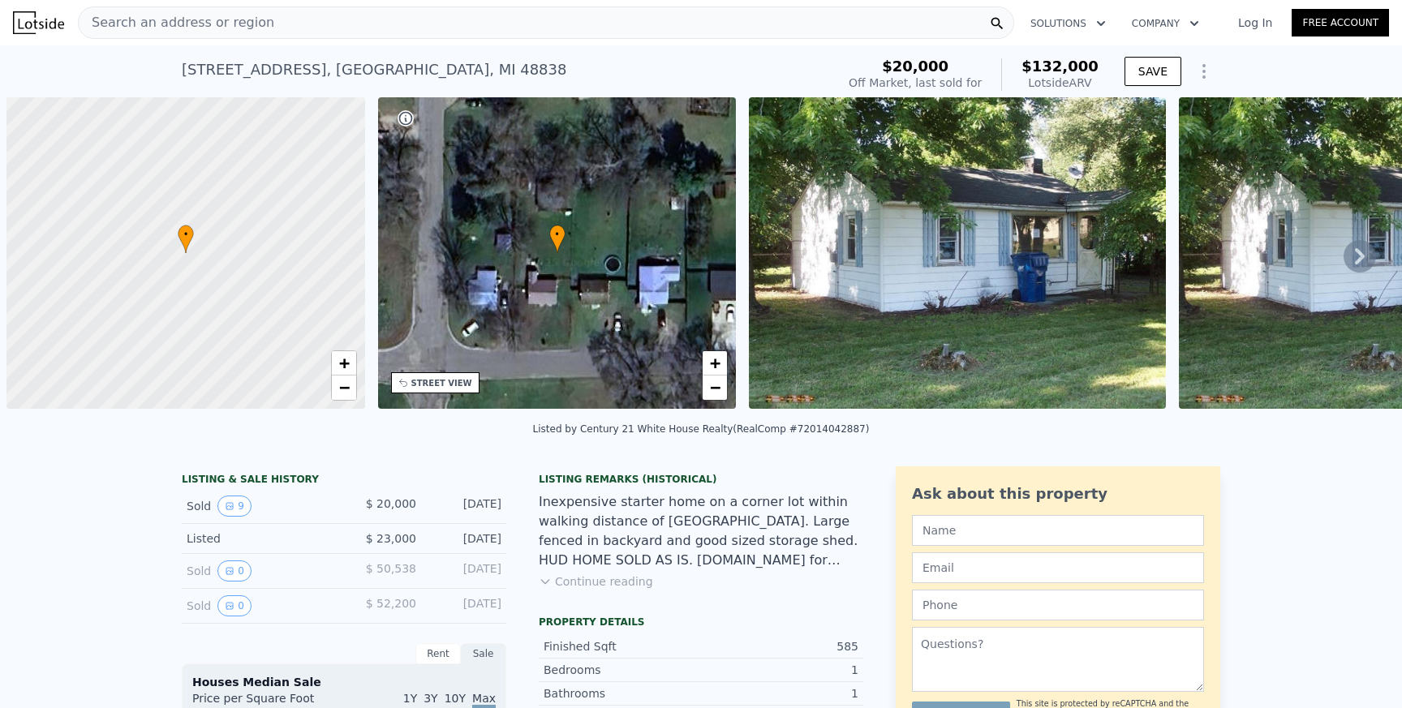
scroll to position [0, 6]
